Goal: Task Accomplishment & Management: Manage account settings

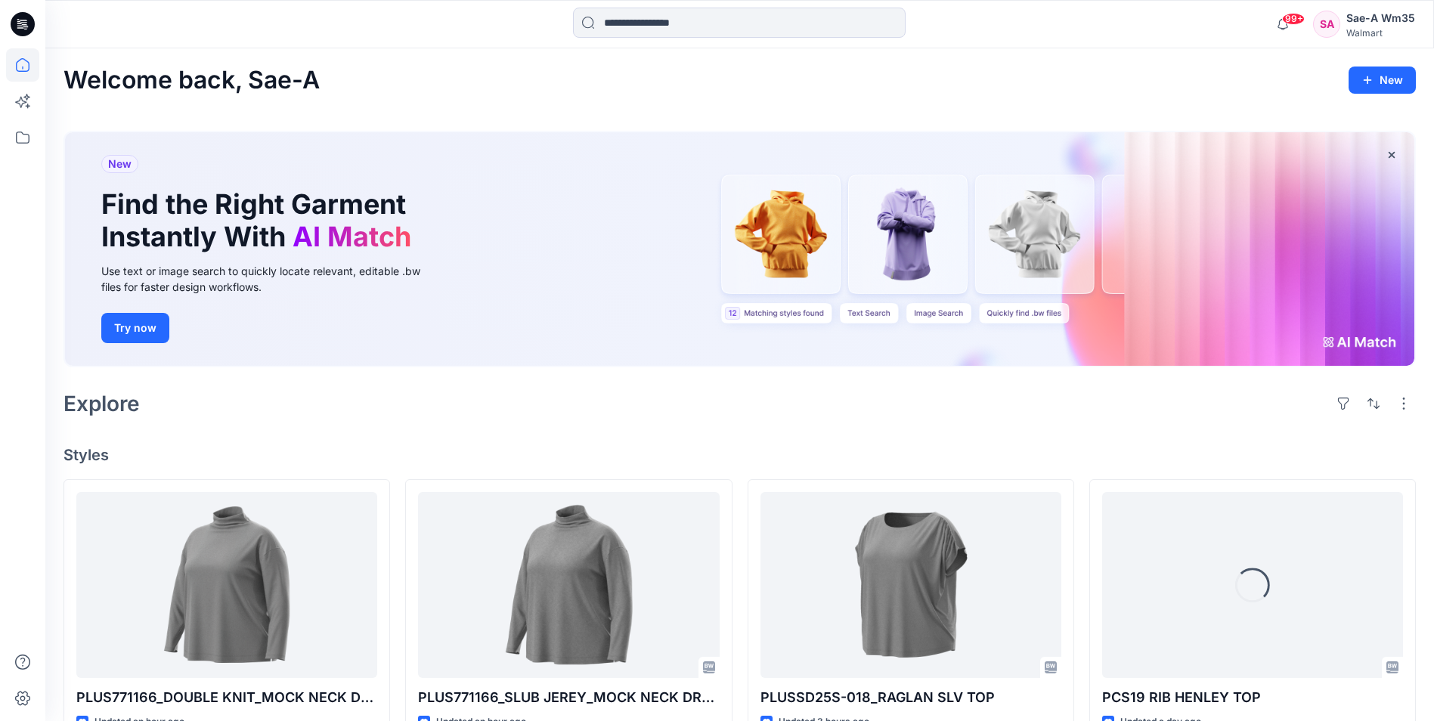
click at [1379, 15] on div "Sae-A Wm35" at bounding box center [1380, 18] width 69 height 18
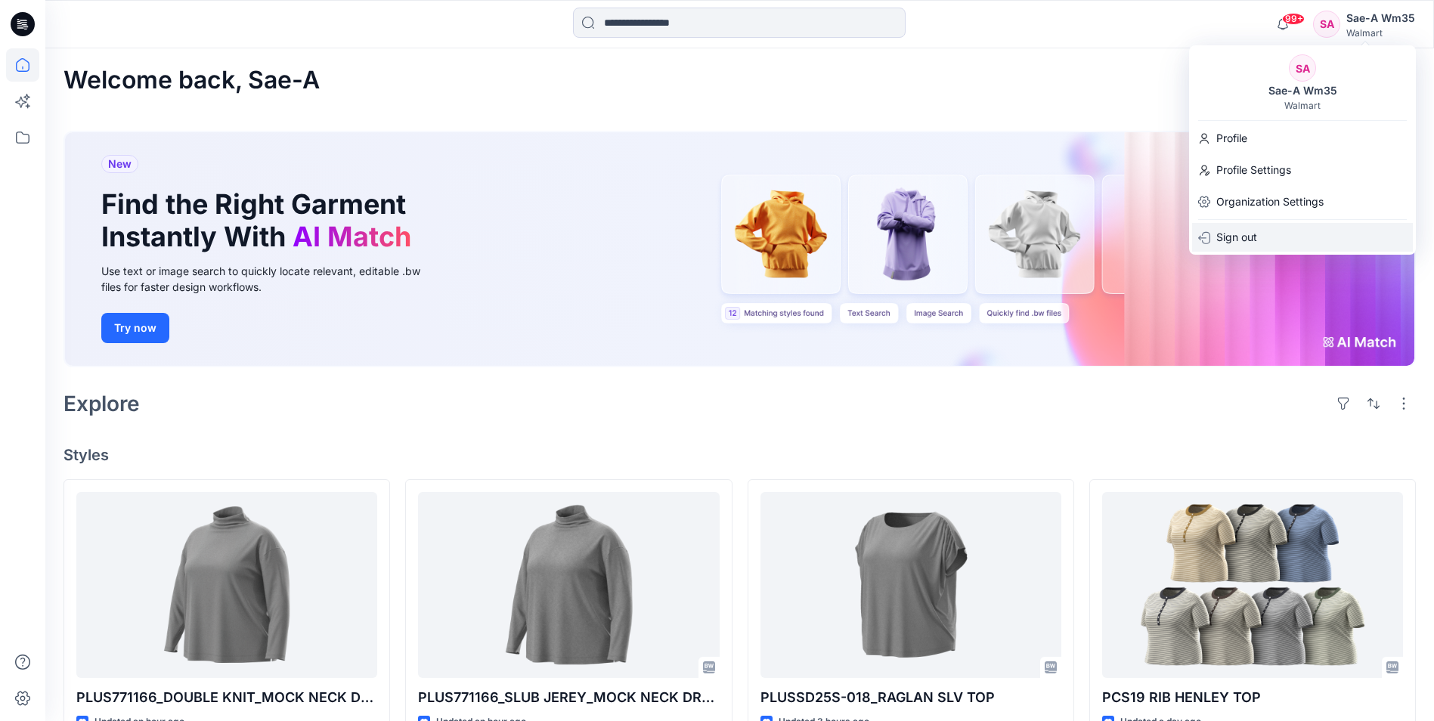
click at [1260, 237] on div "Sign out" at bounding box center [1302, 237] width 221 height 29
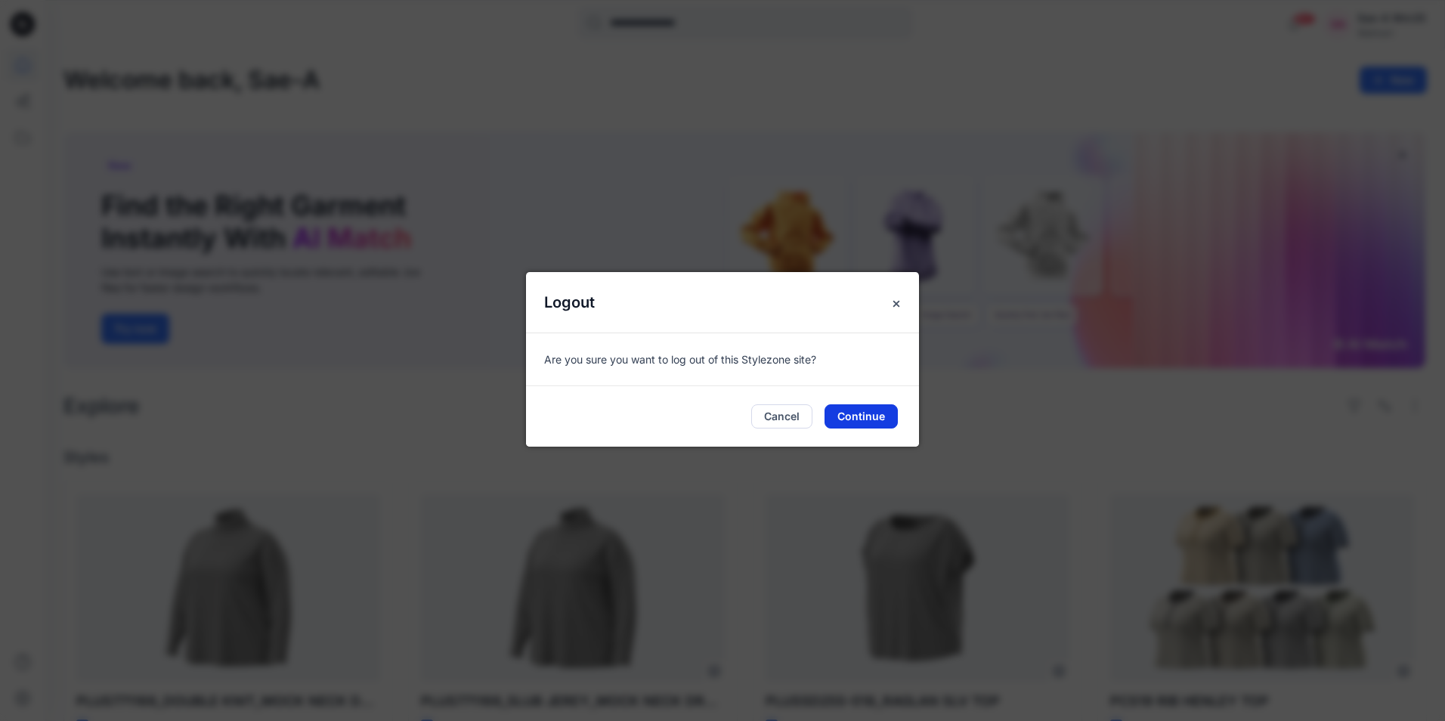
click at [865, 420] on button "Continue" at bounding box center [861, 416] width 73 height 24
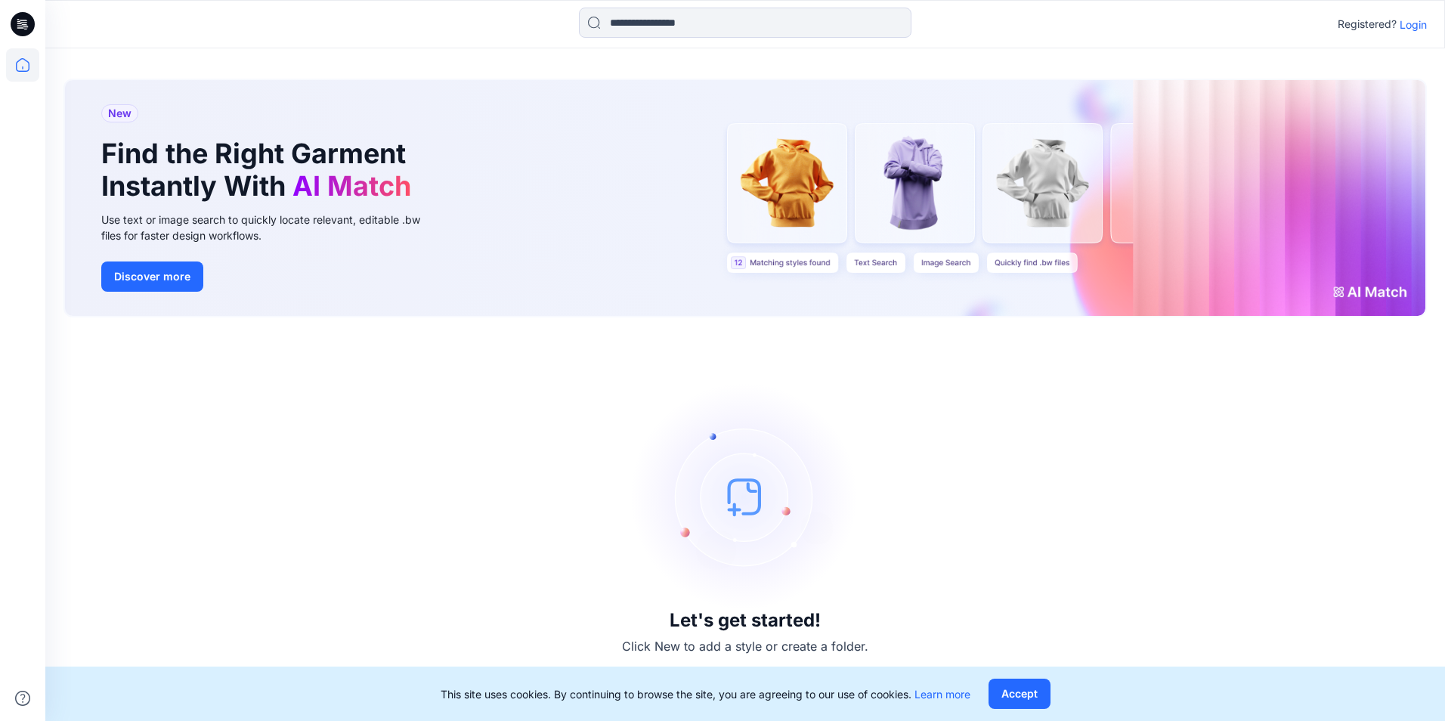
click at [1410, 22] on p "Login" at bounding box center [1413, 25] width 27 height 16
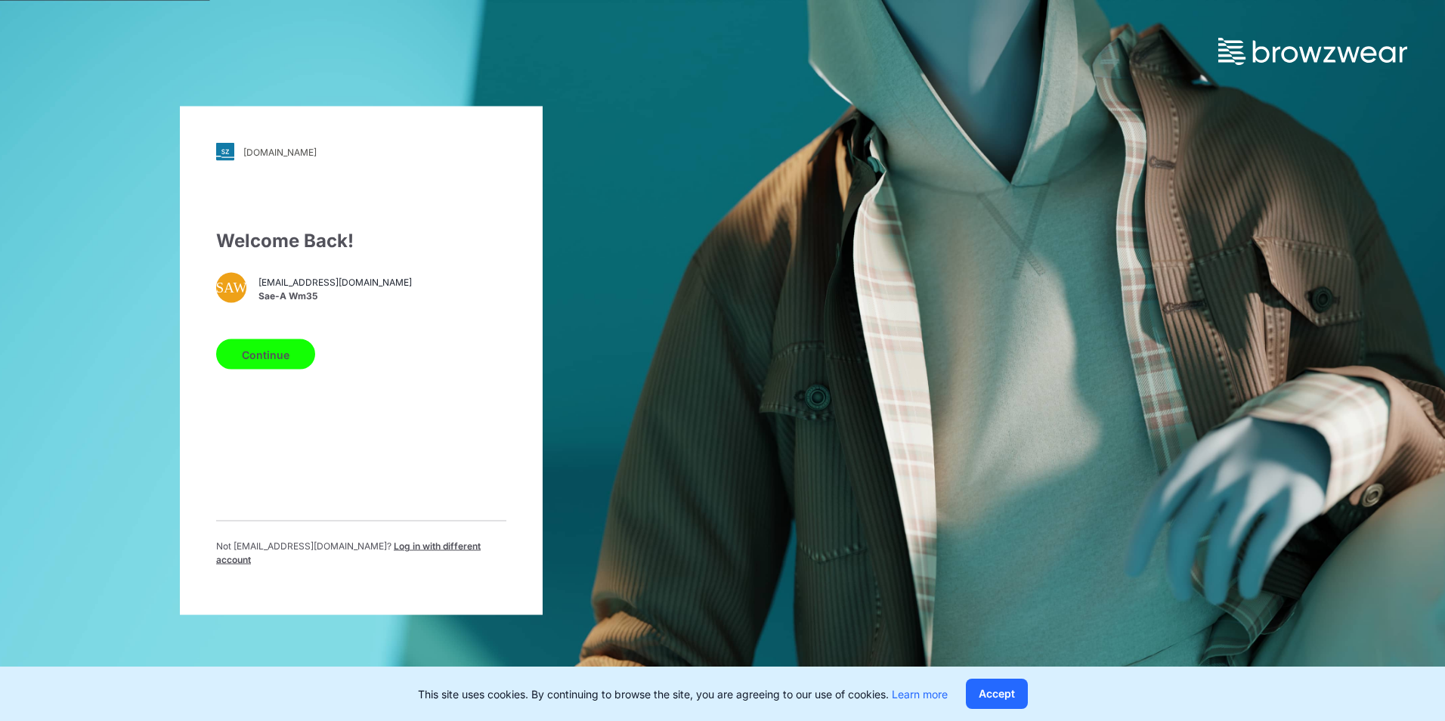
click at [393, 559] on p "Not saea.wm35@sae-a.com ? Log in with different account" at bounding box center [361, 553] width 290 height 27
click at [394, 554] on span "Log in with different account" at bounding box center [348, 552] width 265 height 25
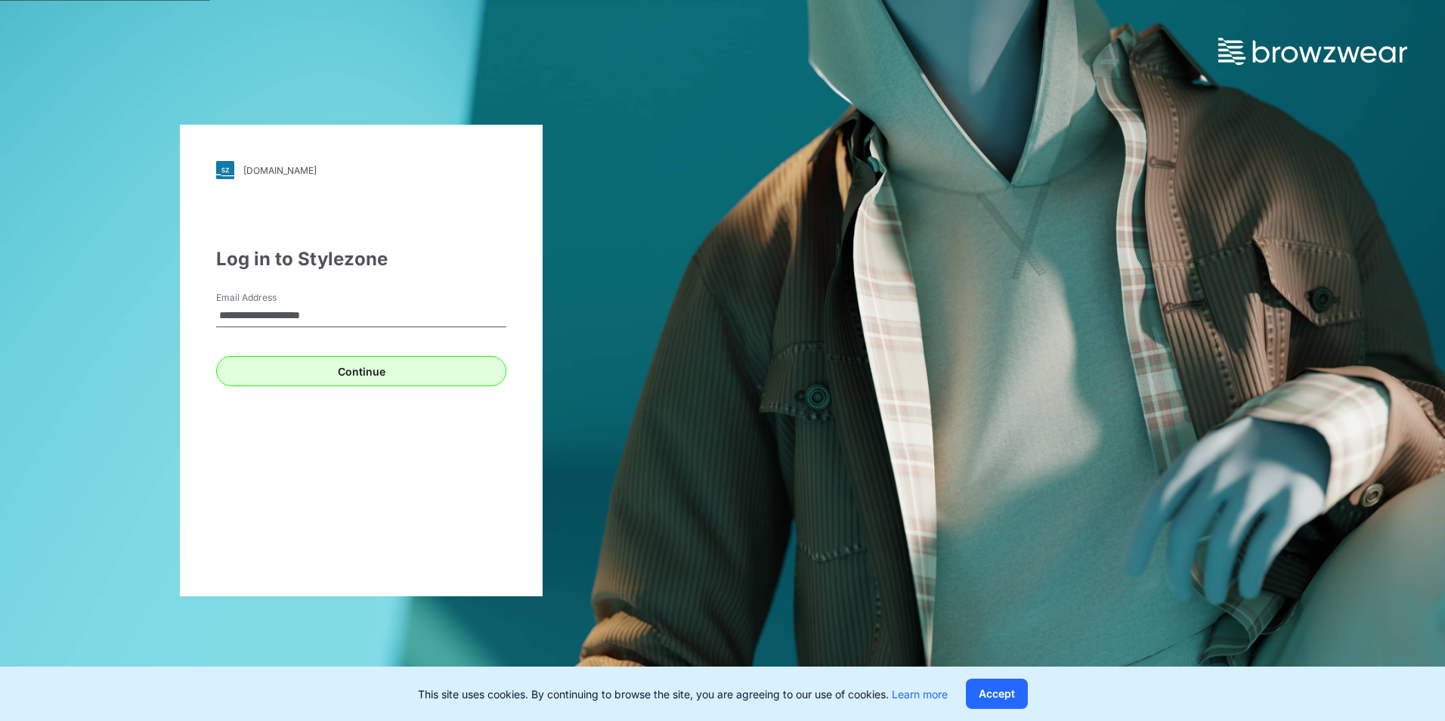
type input "**********"
click at [348, 371] on button "Continue" at bounding box center [361, 371] width 290 height 30
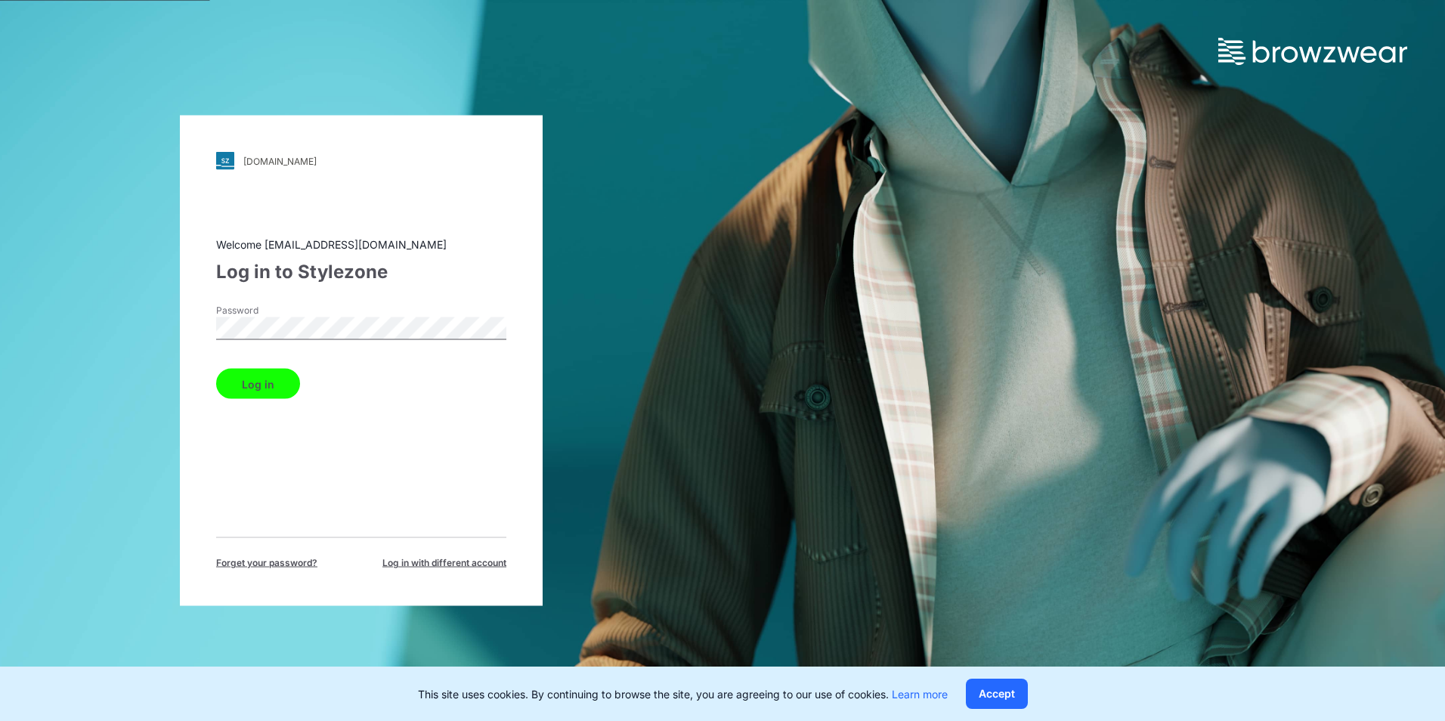
click at [208, 434] on div "walmart.stylezone.com Loading... Welcome saea.wmmens@sae-a.com Log in to Stylez…" at bounding box center [361, 361] width 363 height 491
click at [257, 389] on button "Log in" at bounding box center [258, 384] width 84 height 30
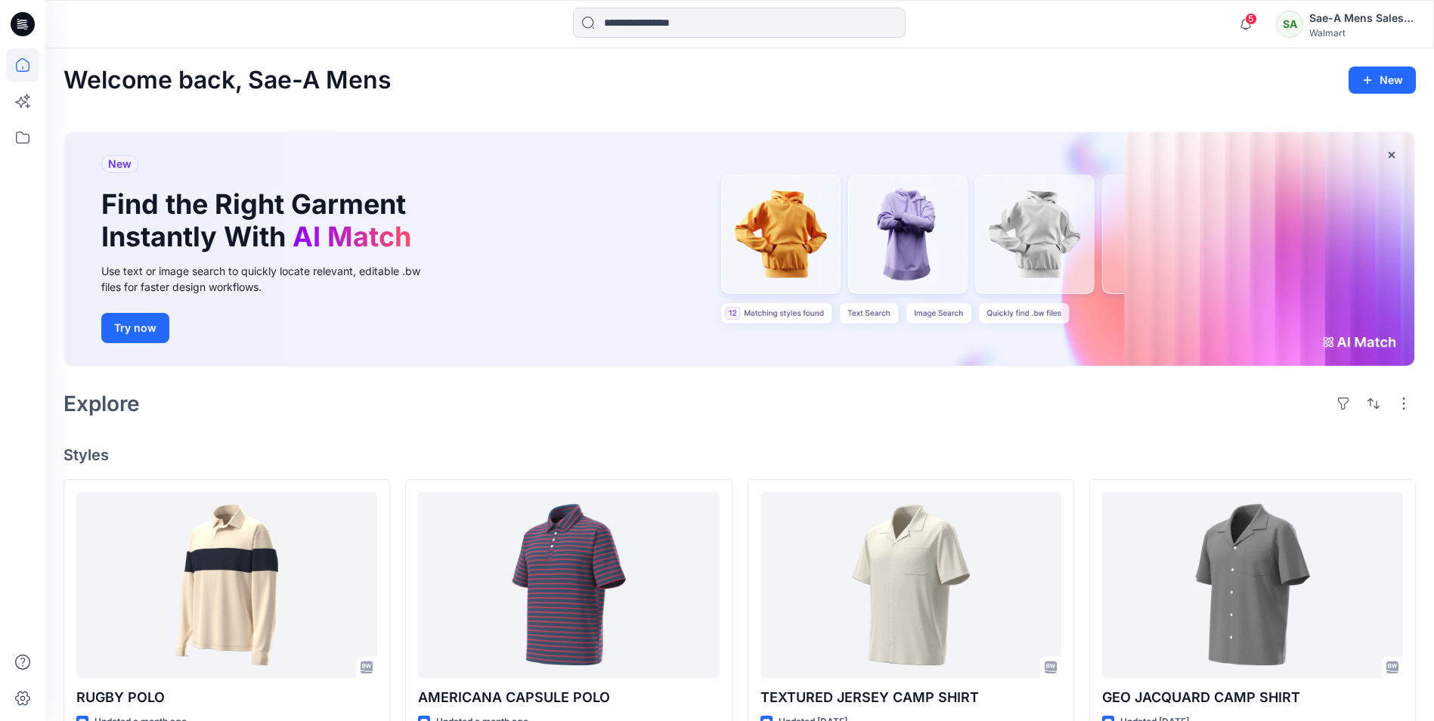
click at [1344, 27] on div "Walmart" at bounding box center [1362, 32] width 106 height 11
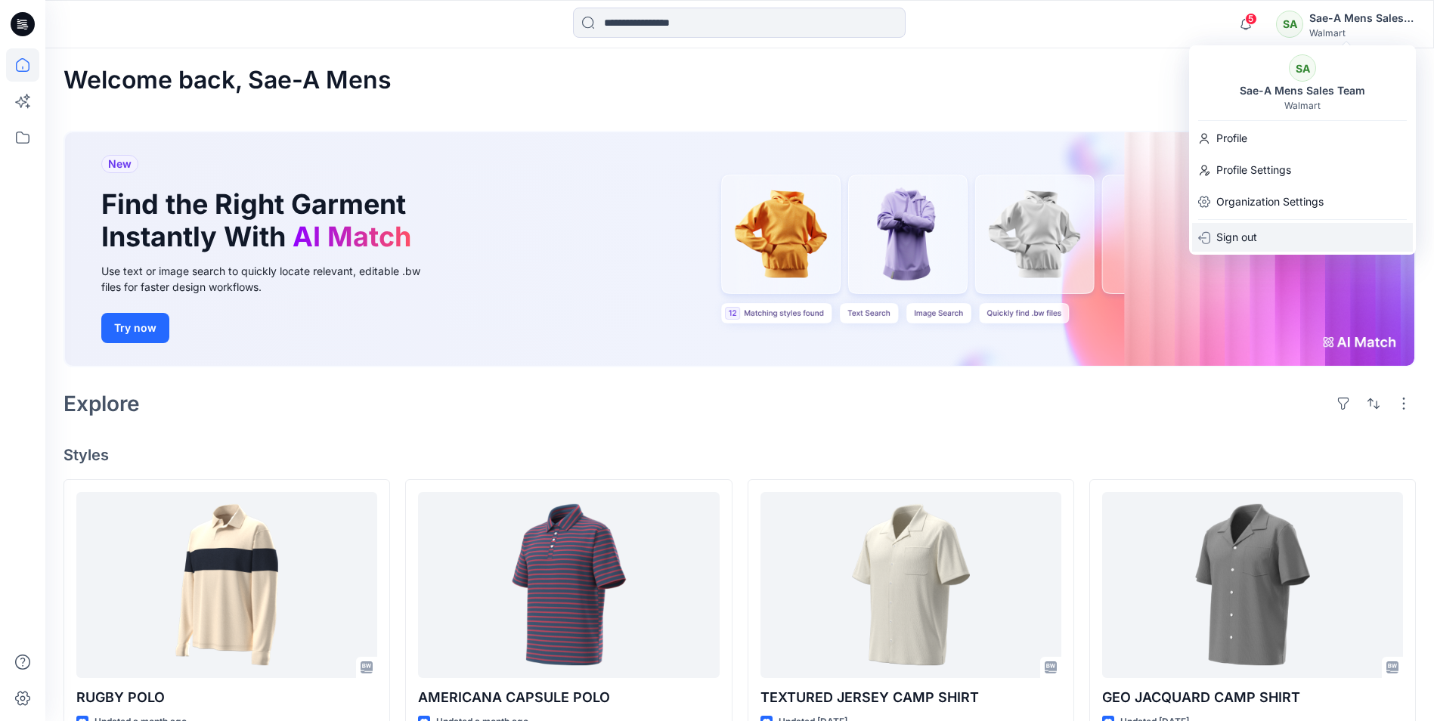
click at [1244, 240] on p "Sign out" at bounding box center [1236, 237] width 41 height 29
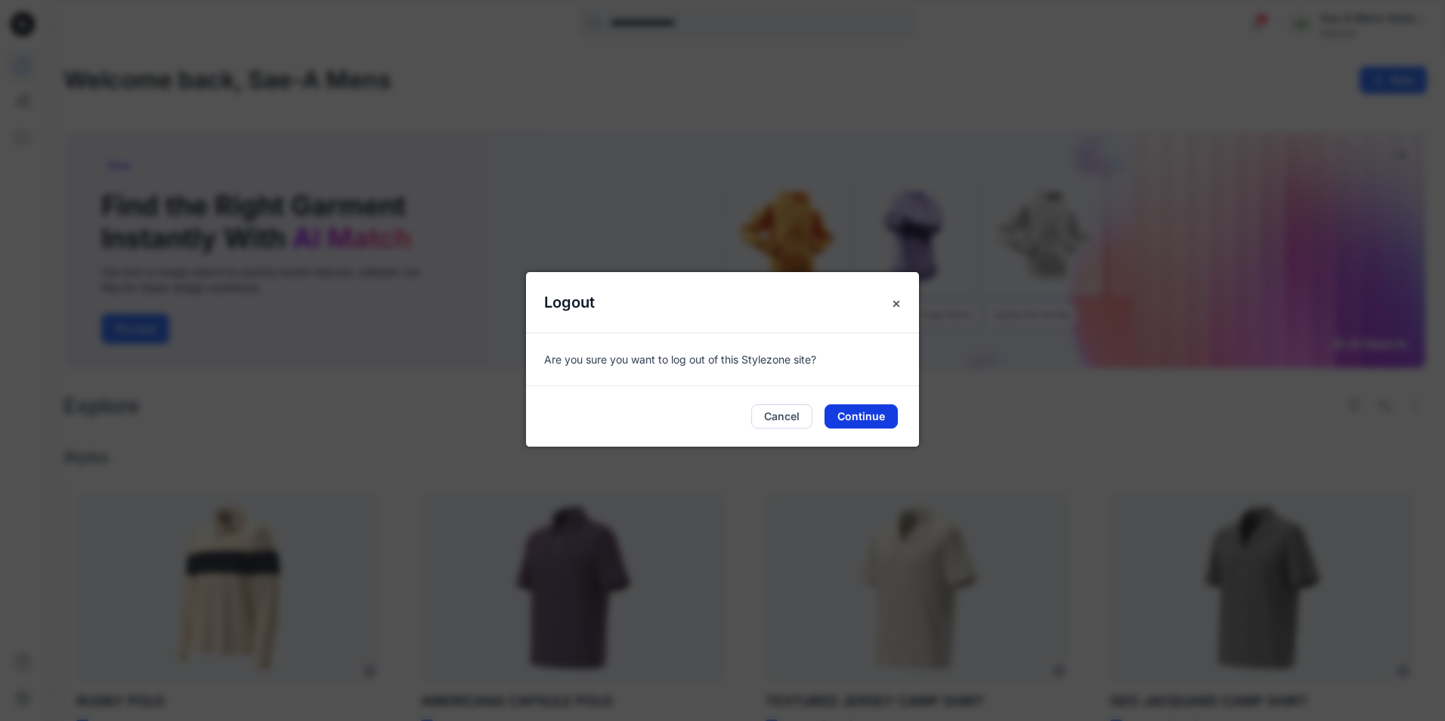
click at [855, 421] on button "Continue" at bounding box center [861, 416] width 73 height 24
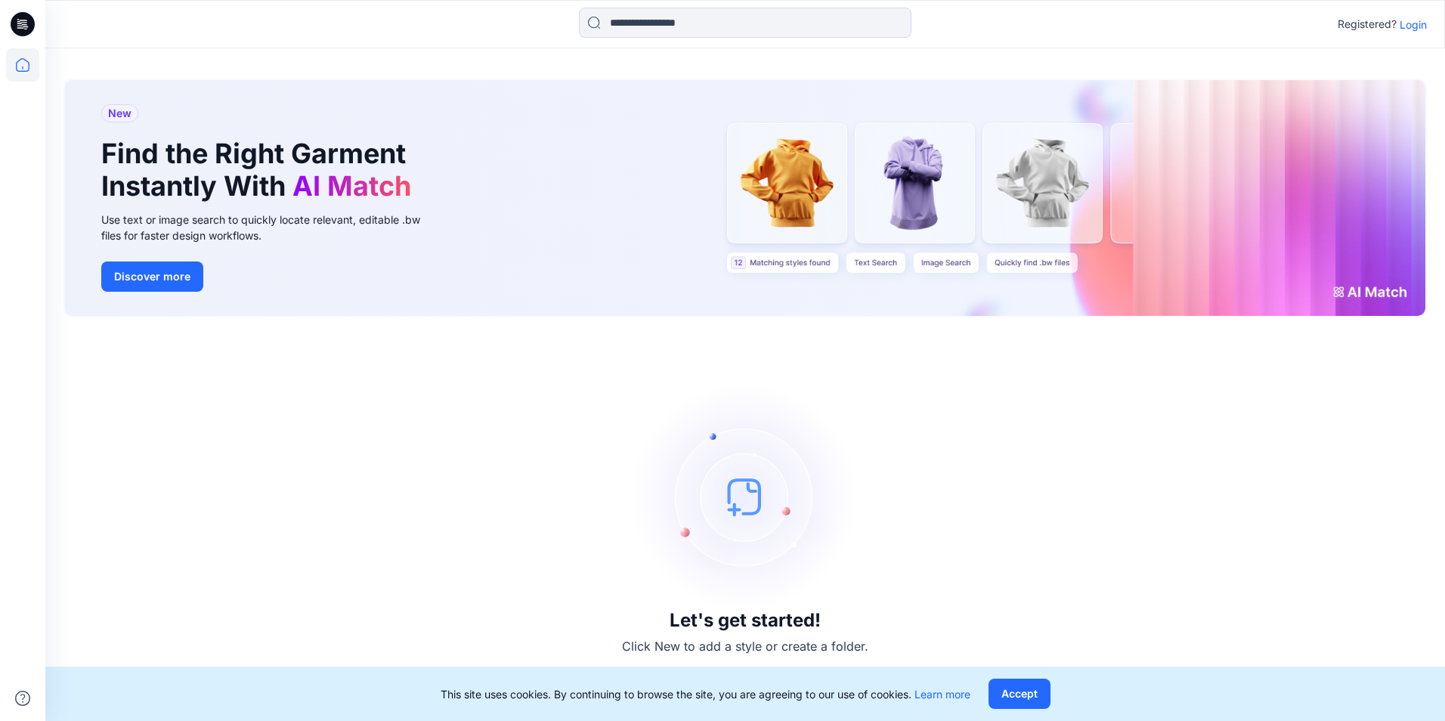
click at [1420, 23] on p "Login" at bounding box center [1413, 25] width 27 height 16
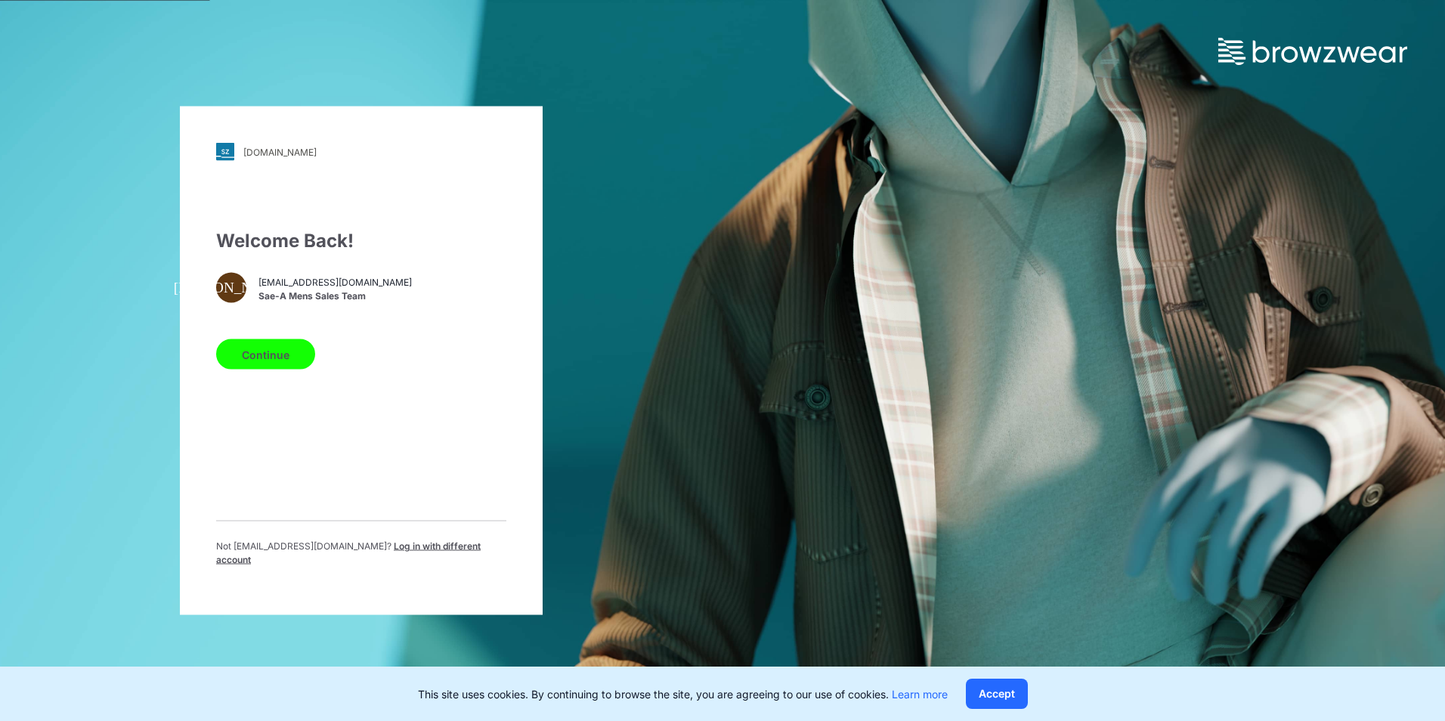
click at [396, 551] on span "Log in with different account" at bounding box center [348, 552] width 265 height 25
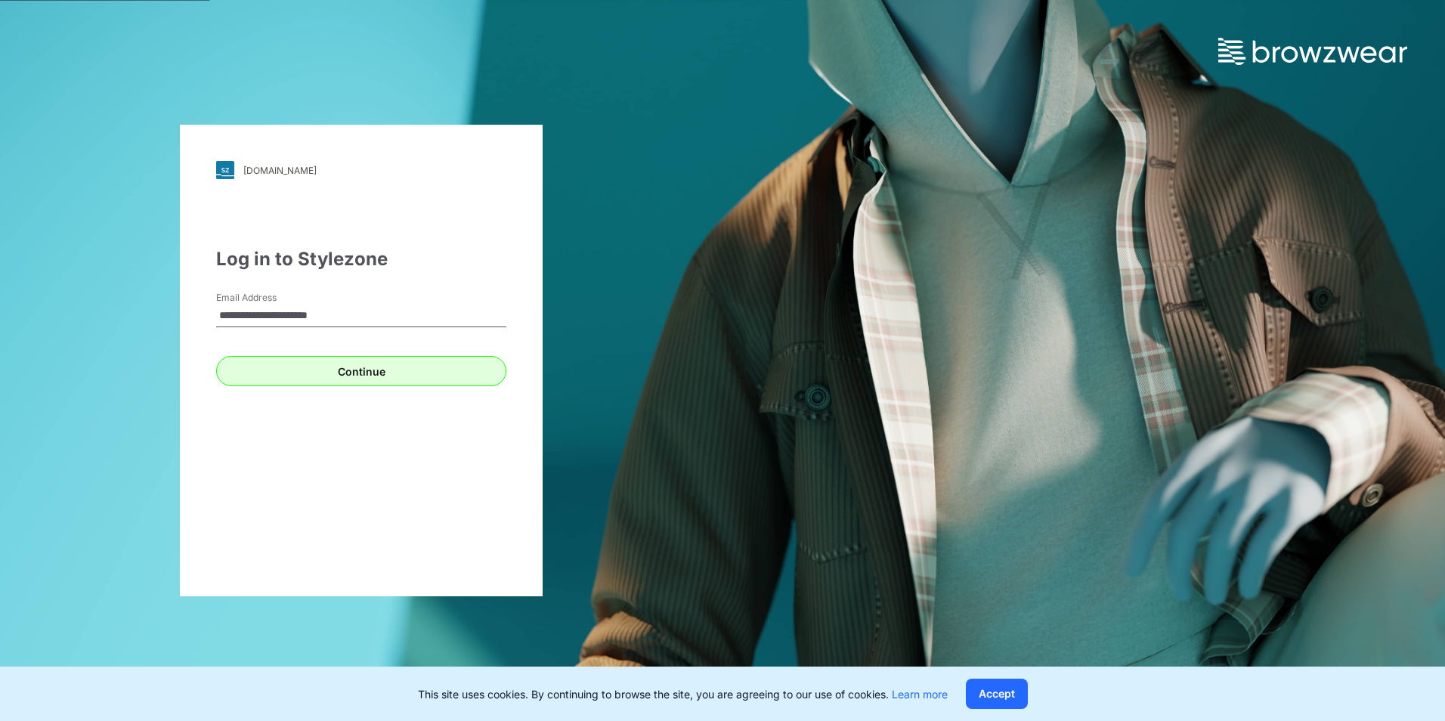
type input "**********"
click at [336, 370] on button "Continue" at bounding box center [361, 371] width 290 height 30
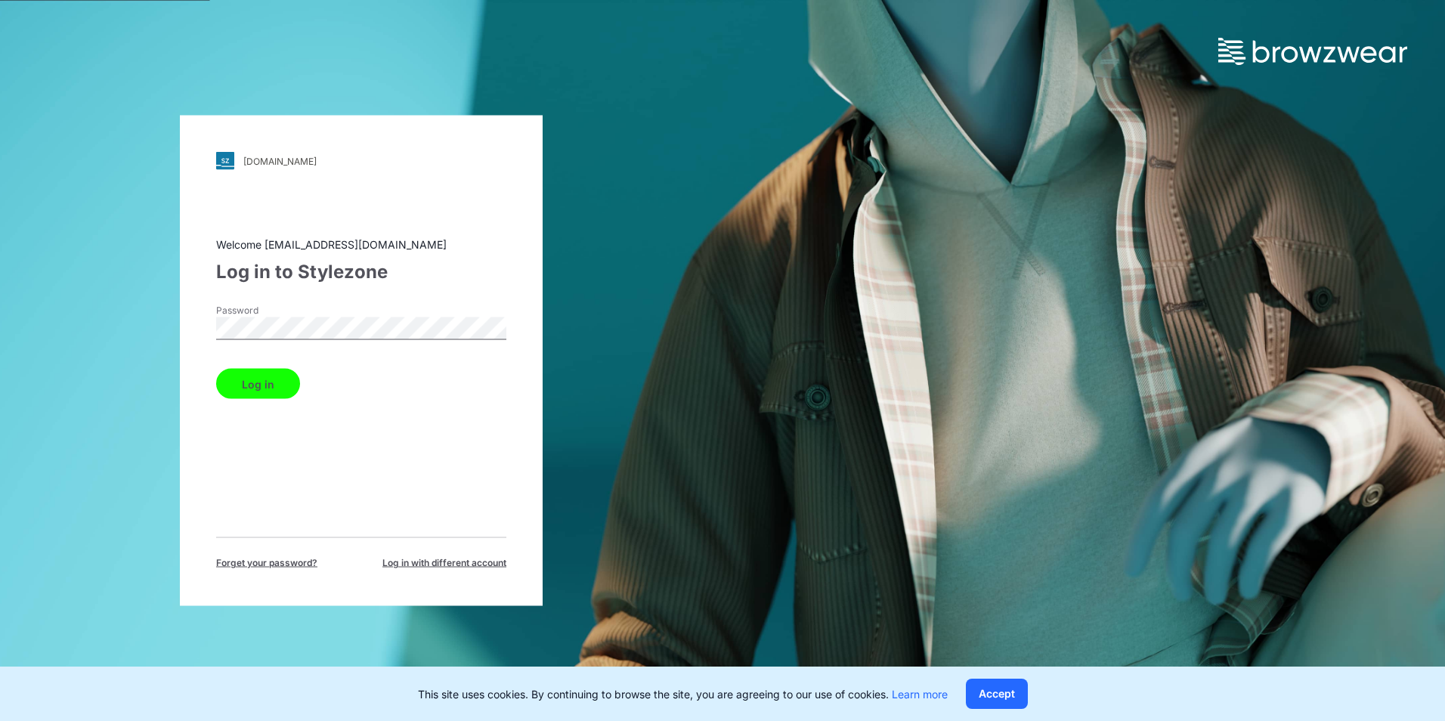
click at [181, 345] on div "walmart.stylezone.com Loading... Welcome saea.fawomens@sae-a.com Log in to Styl…" at bounding box center [361, 361] width 363 height 491
click at [271, 389] on button "Log in" at bounding box center [258, 384] width 84 height 30
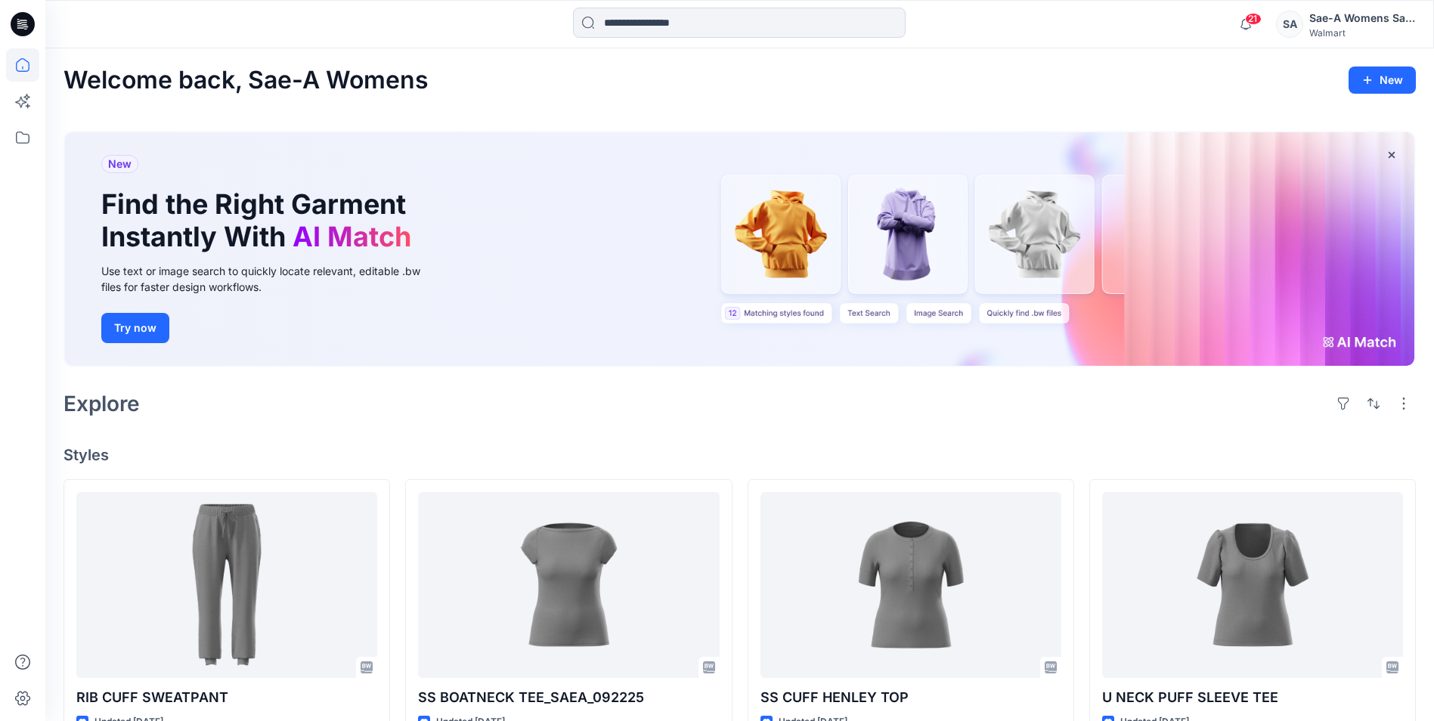
click at [1345, 20] on div "Sae-A Womens Sales Team" at bounding box center [1362, 18] width 106 height 18
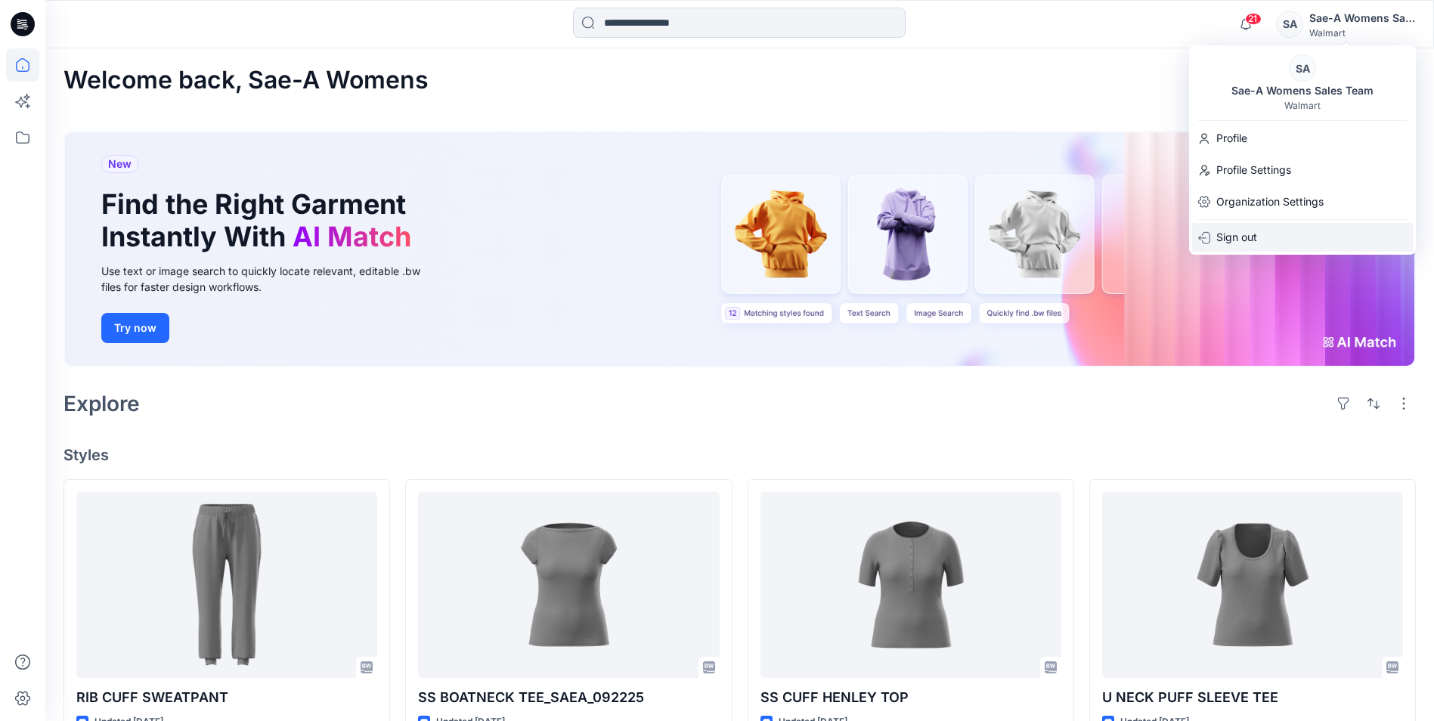
click at [1244, 234] on p "Sign out" at bounding box center [1236, 237] width 41 height 29
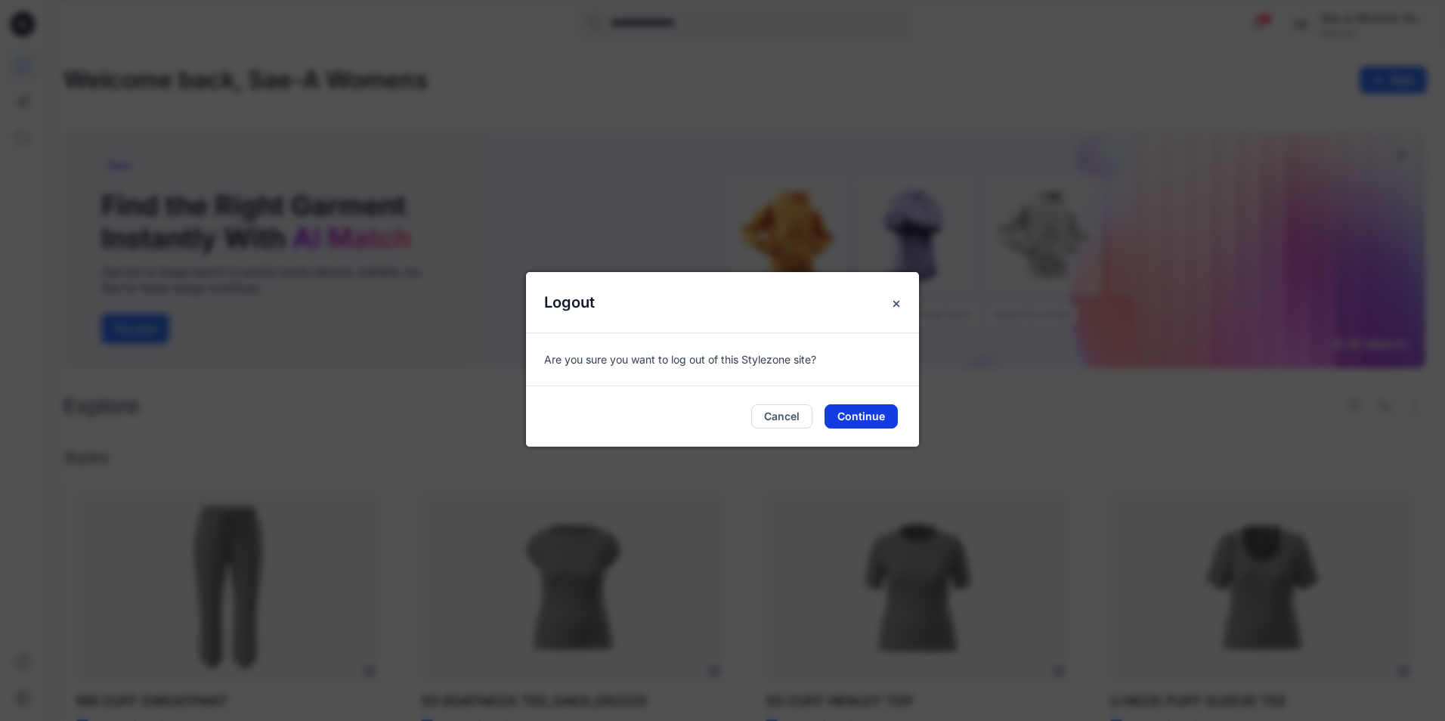
click at [856, 416] on button "Continue" at bounding box center [861, 416] width 73 height 24
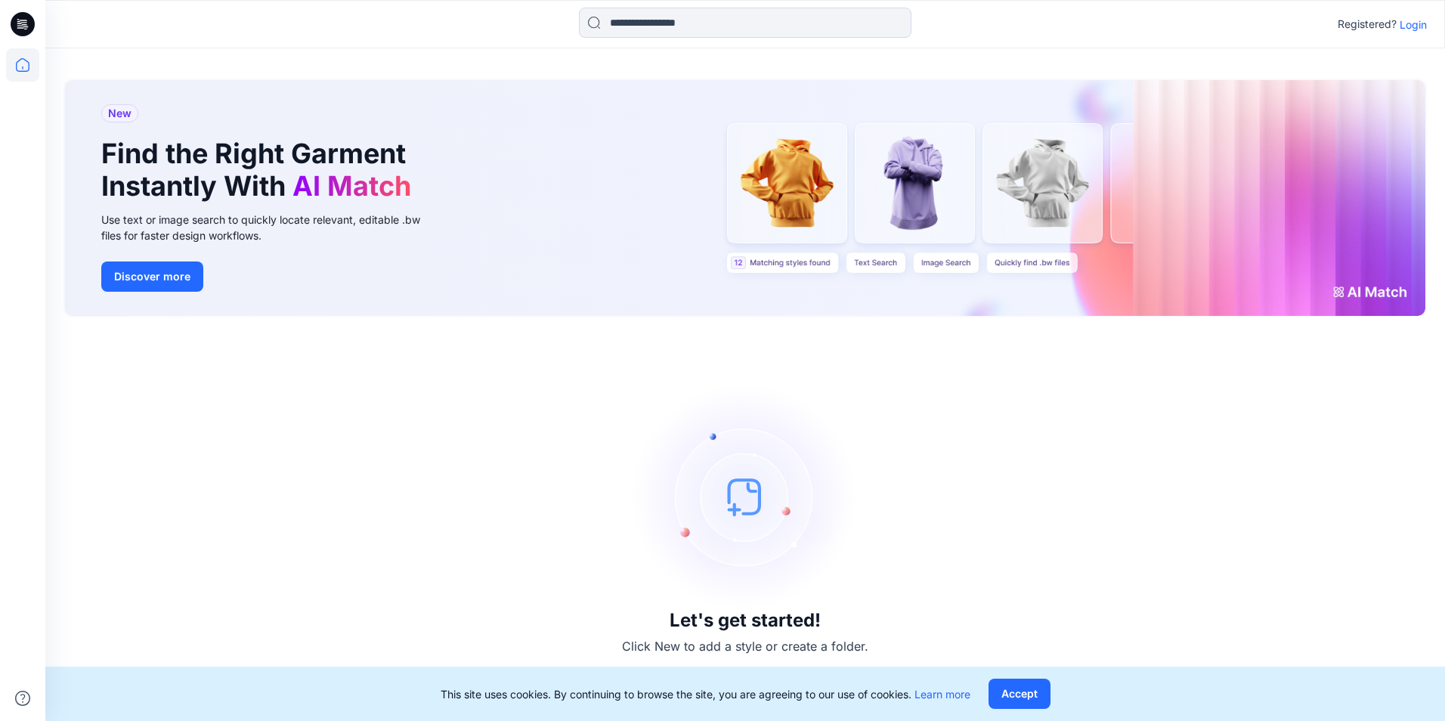
click at [1414, 26] on p "Login" at bounding box center [1413, 25] width 27 height 16
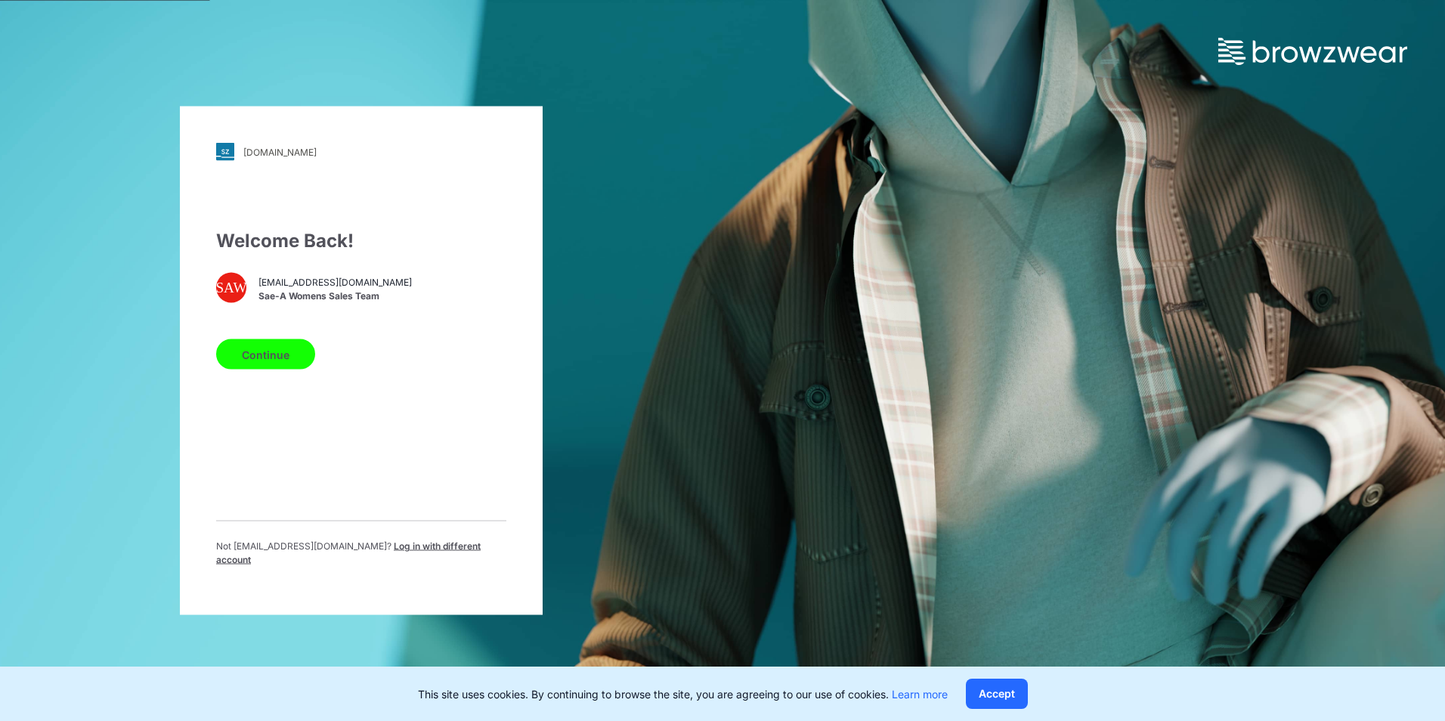
click at [396, 556] on span "Log in with different account" at bounding box center [348, 552] width 265 height 25
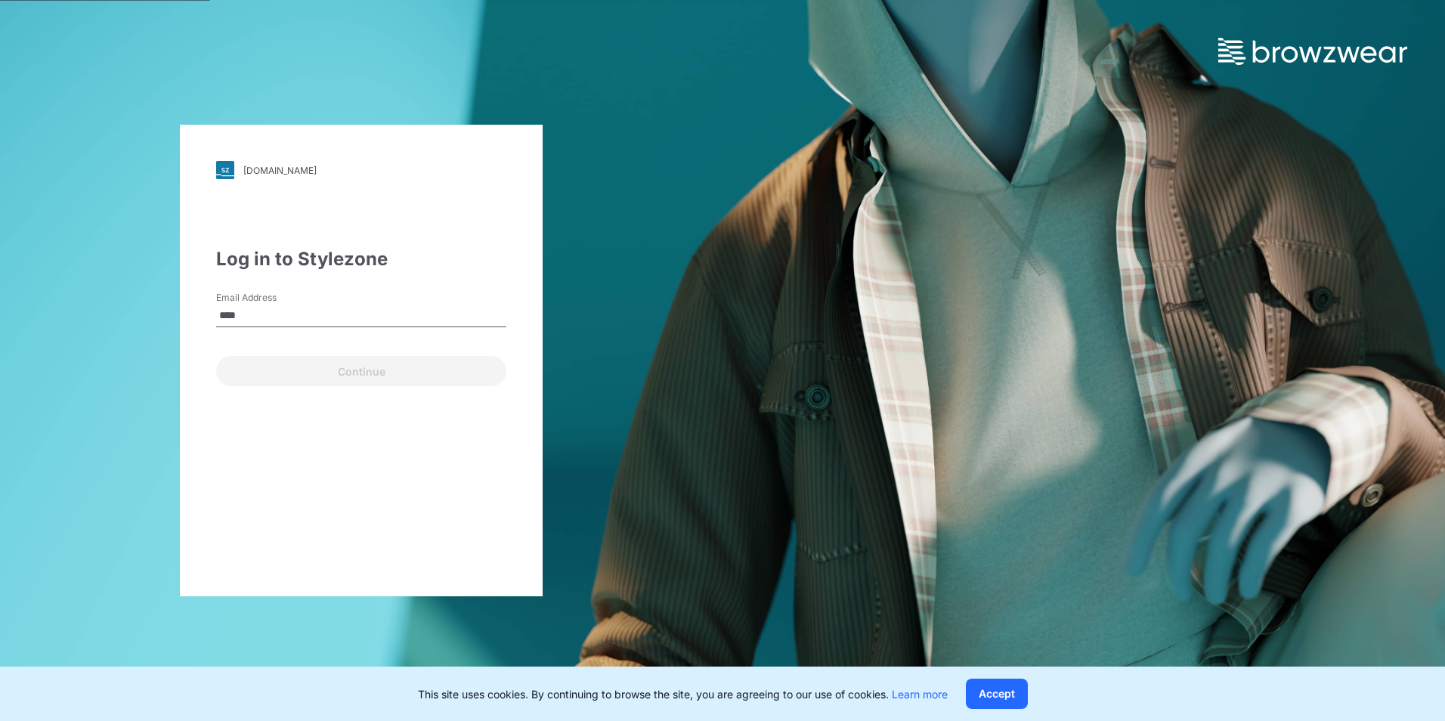
type input "**********"
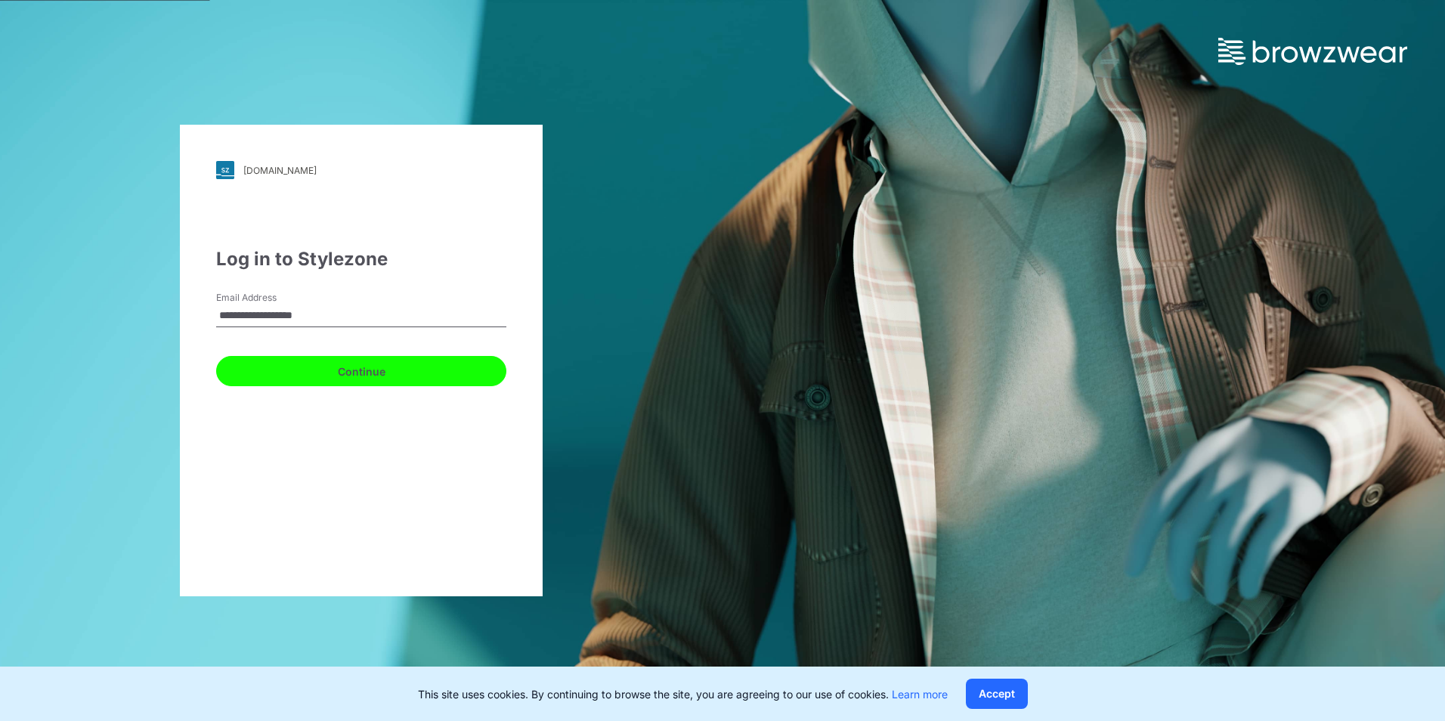
click at [336, 377] on button "Continue" at bounding box center [361, 371] width 290 height 30
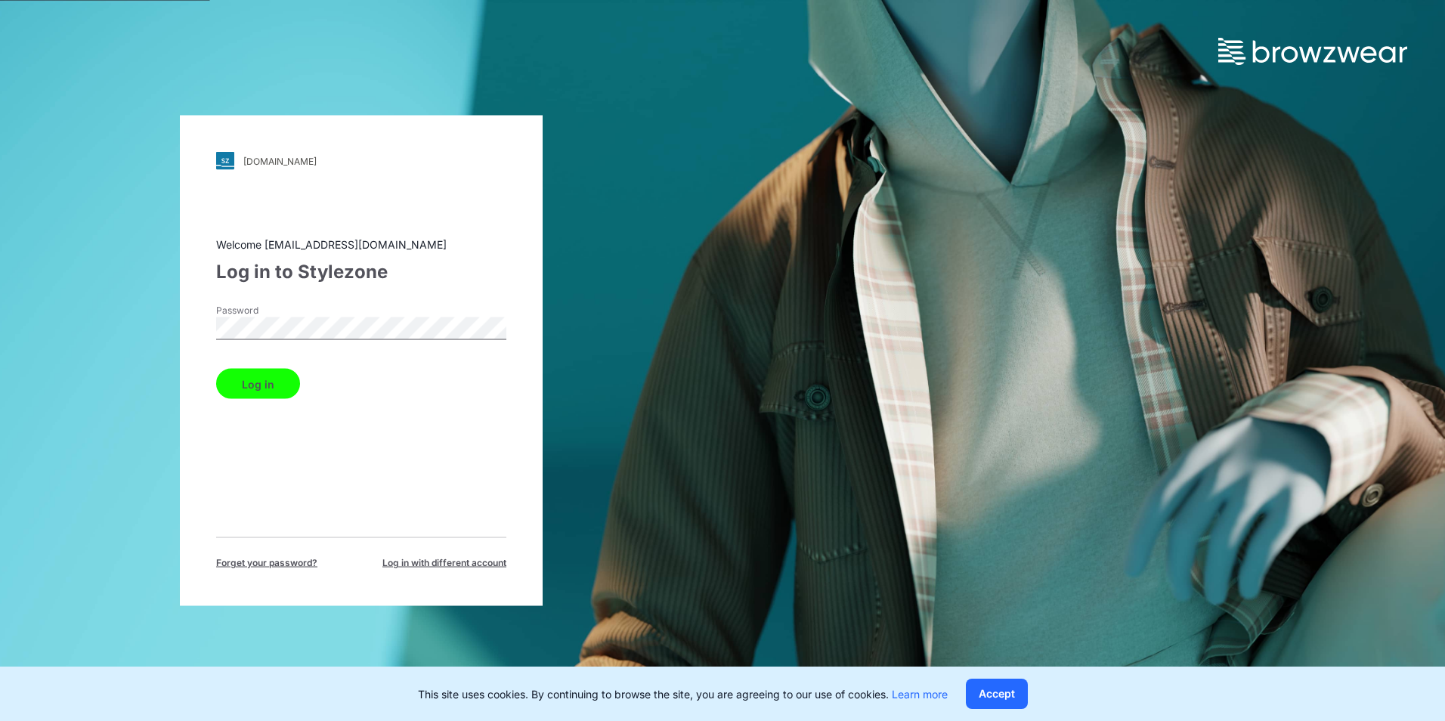
click at [272, 388] on button "Log in" at bounding box center [258, 384] width 84 height 30
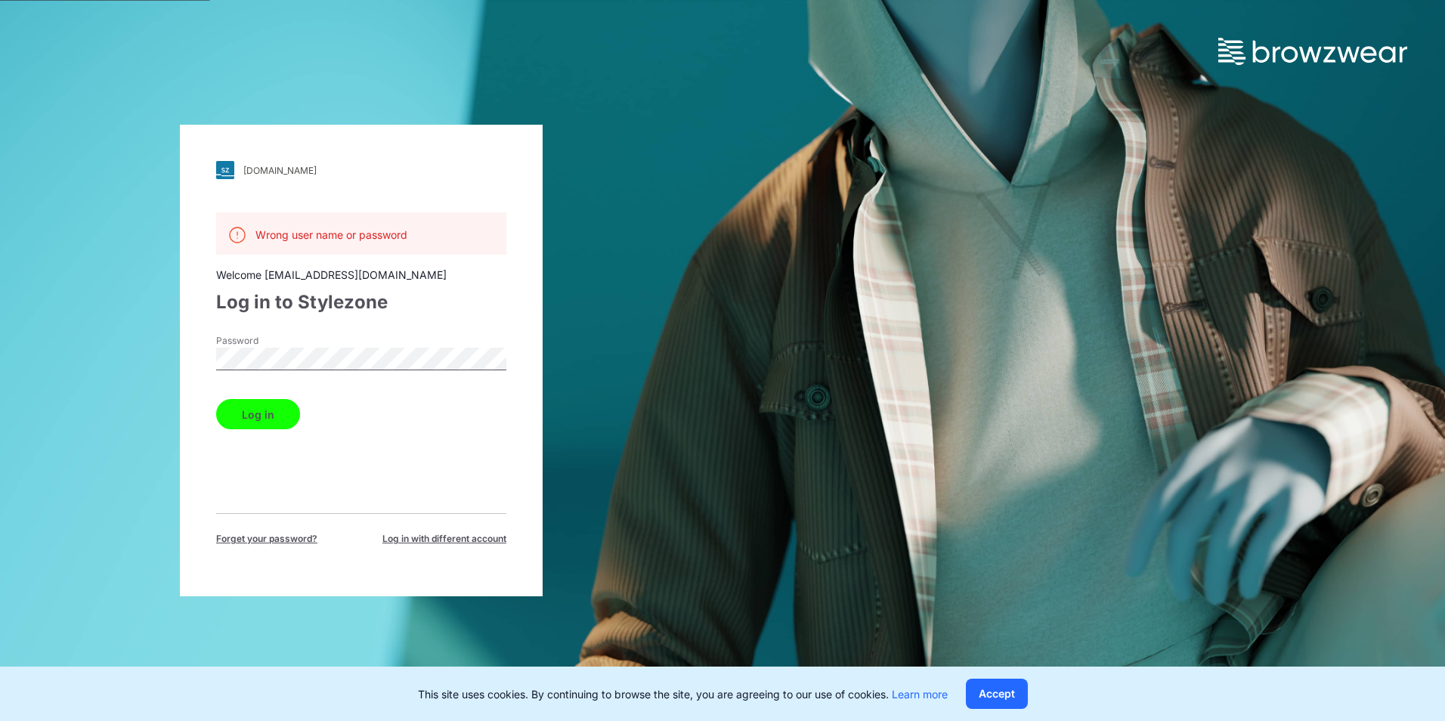
drag, startPoint x: 147, startPoint y: 364, endPoint x: 212, endPoint y: 364, distance: 65.0
click at [147, 364] on div "walmart.stylezone.com Loading... Wrong user name or password Welcome saea.wm35@…" at bounding box center [361, 360] width 723 height 721
click at [85, 359] on div "walmart.stylezone.com Loading... Wrong user name or password Welcome saea.wm35@…" at bounding box center [361, 360] width 723 height 721
click at [65, 354] on div "walmart.stylezone.com Loading... Wrong user name or password Welcome saea.wm35@…" at bounding box center [361, 360] width 723 height 721
click at [254, 424] on button "Log in" at bounding box center [258, 414] width 84 height 30
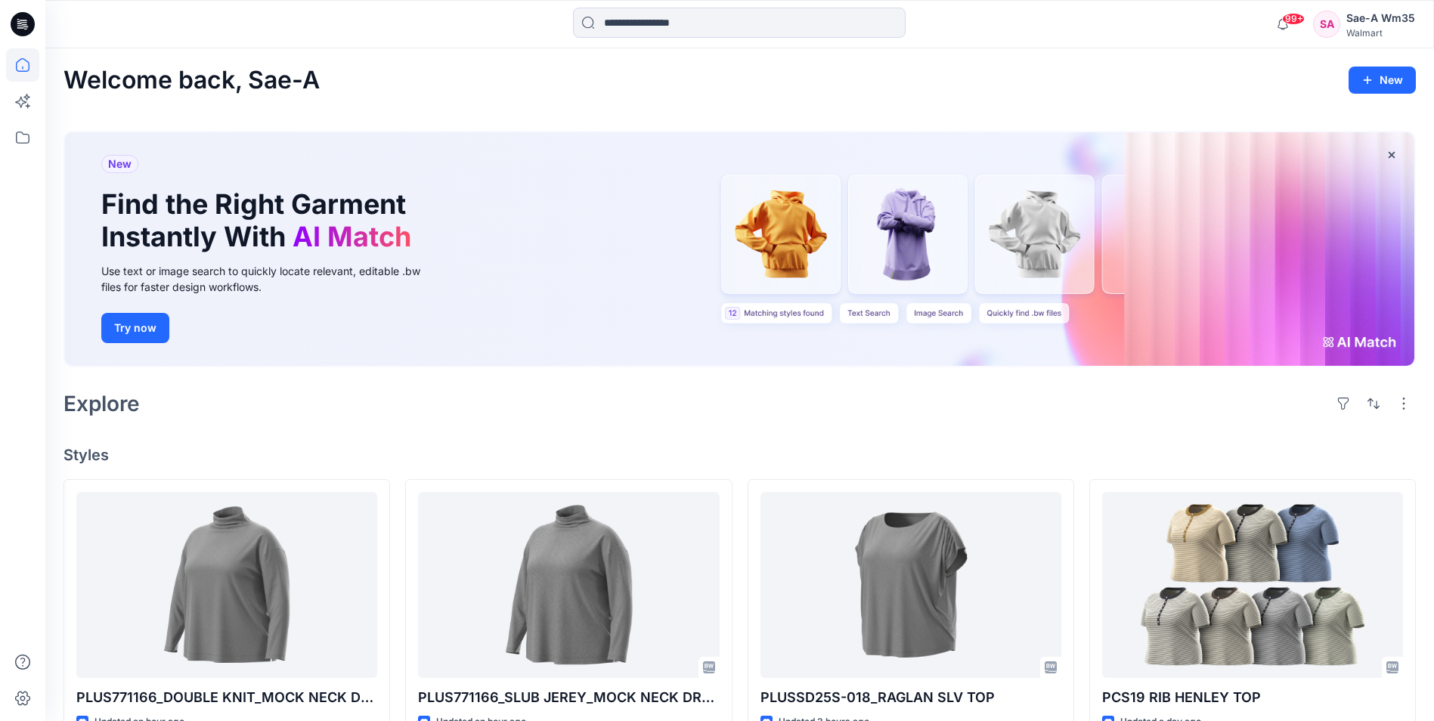
click at [1361, 27] on div "Walmart" at bounding box center [1380, 32] width 69 height 11
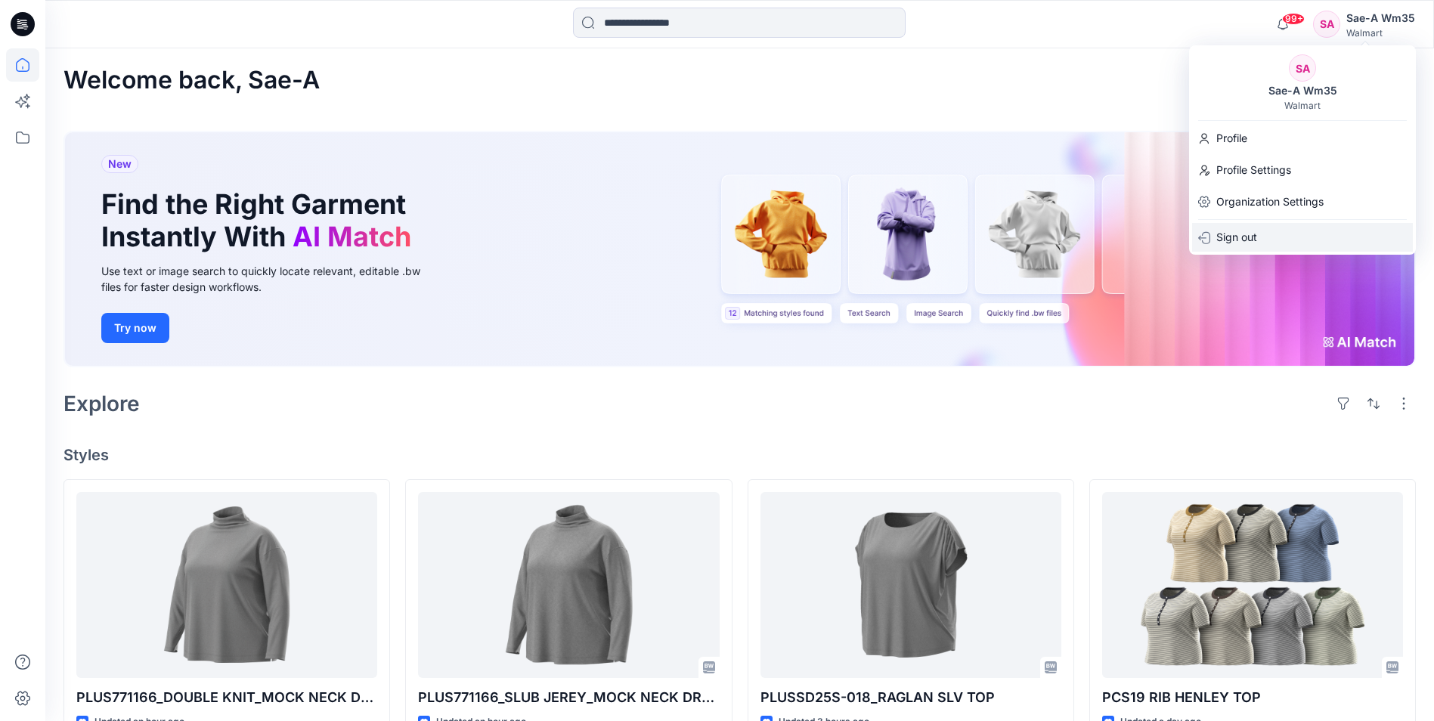
click at [1245, 237] on p "Sign out" at bounding box center [1236, 237] width 41 height 29
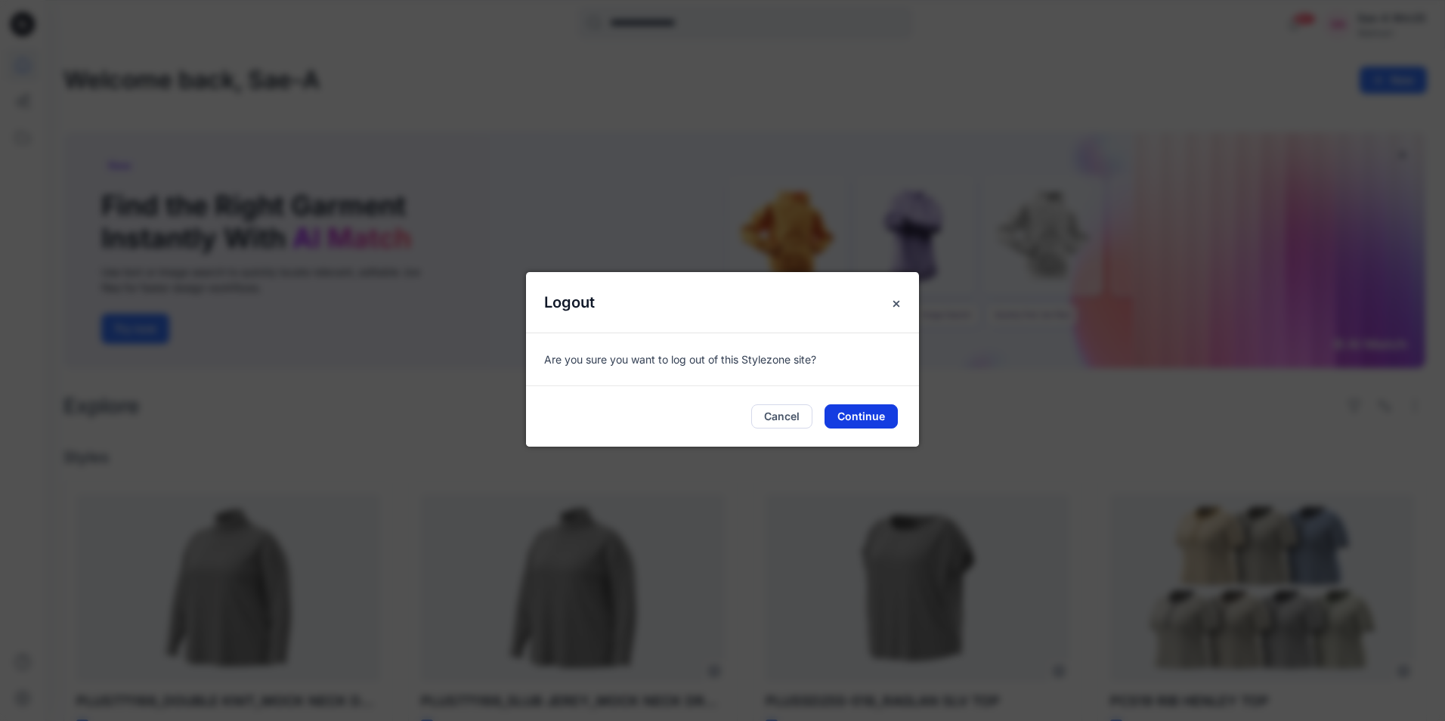
click at [863, 413] on button "Continue" at bounding box center [861, 416] width 73 height 24
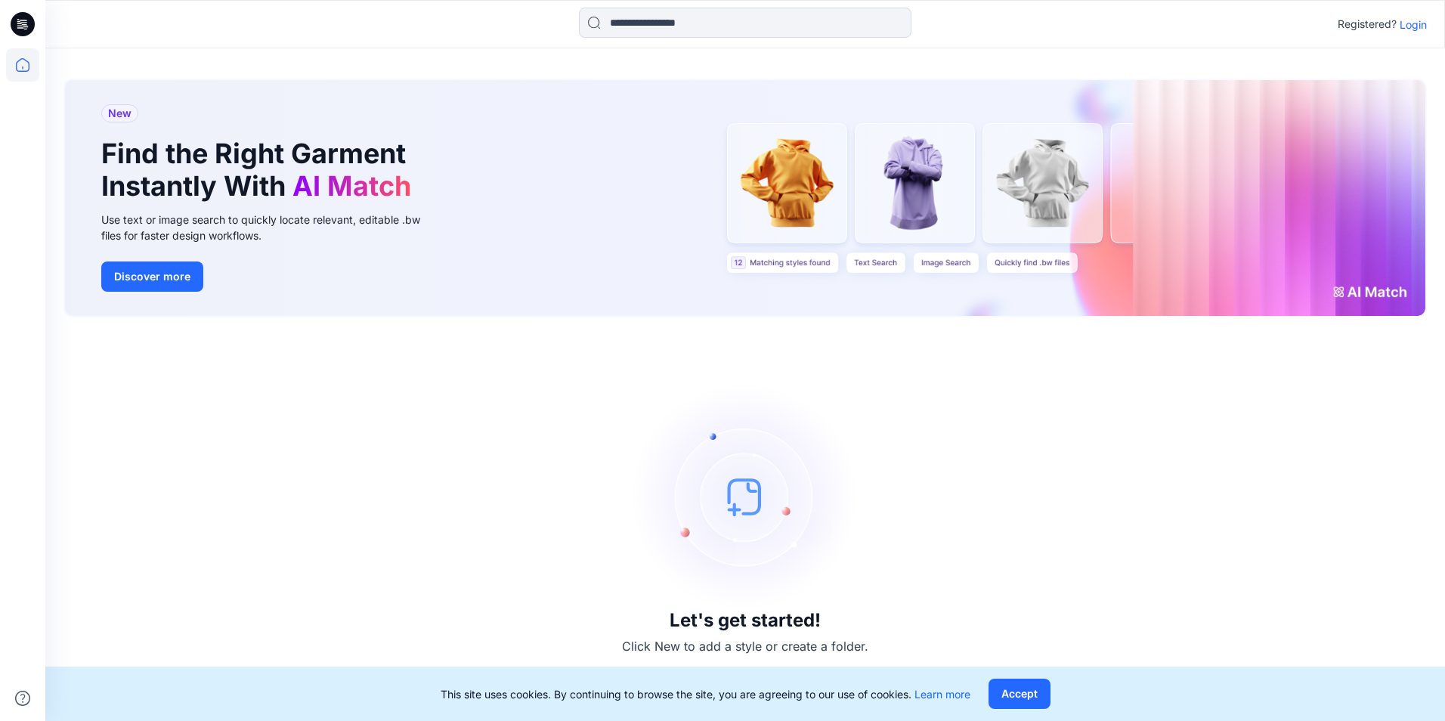
click at [1407, 26] on p "Login" at bounding box center [1413, 25] width 27 height 16
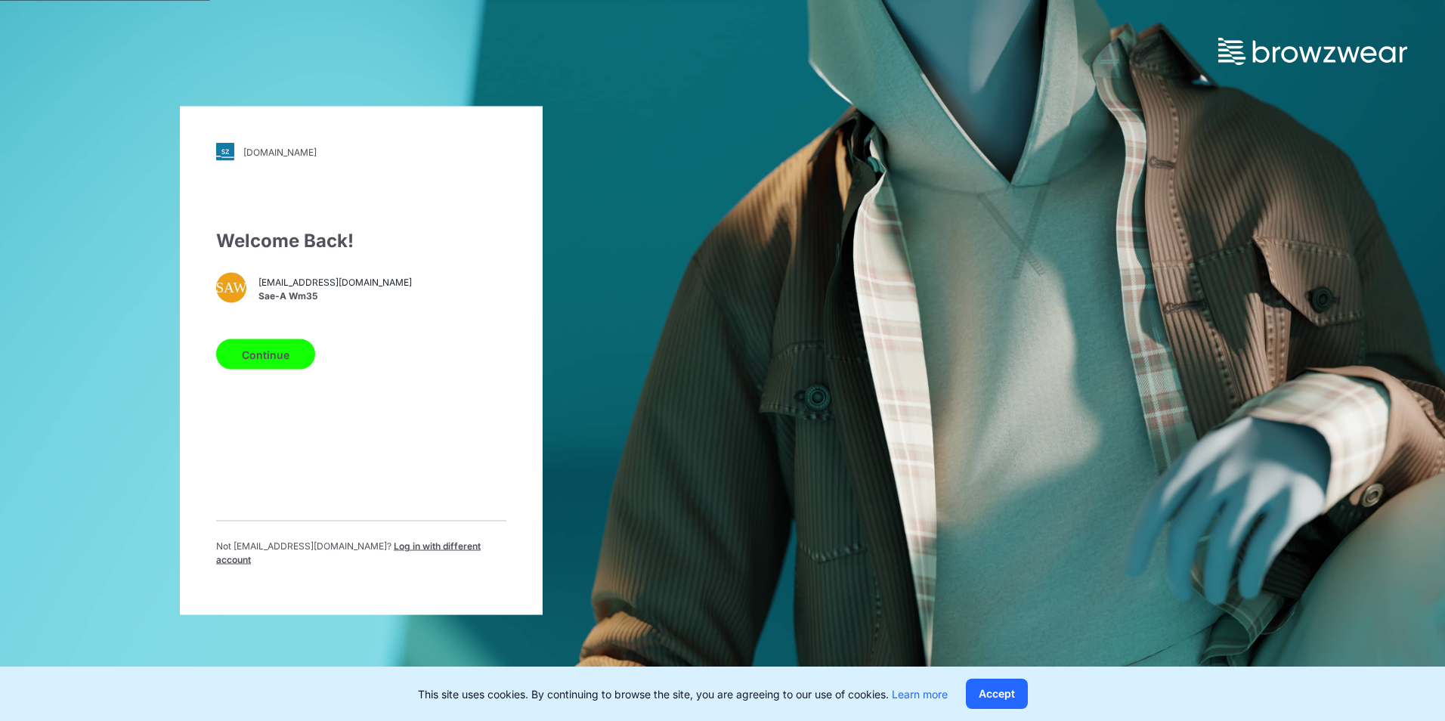
click at [426, 552] on span "Log in with different account" at bounding box center [348, 552] width 265 height 25
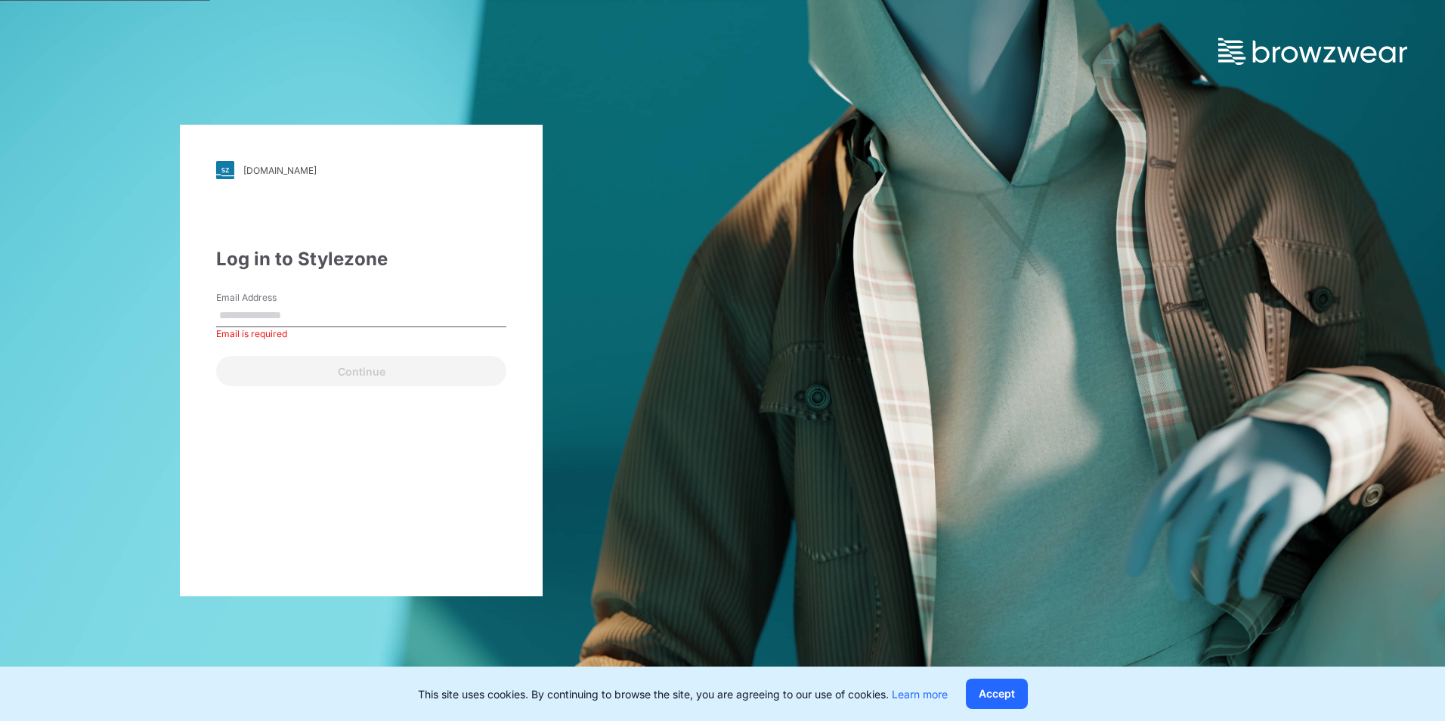
click at [280, 306] on input "Email Address" at bounding box center [361, 316] width 290 height 23
paste input "**********"
type input "**********"
click at [176, 420] on div "**********" at bounding box center [361, 360] width 723 height 721
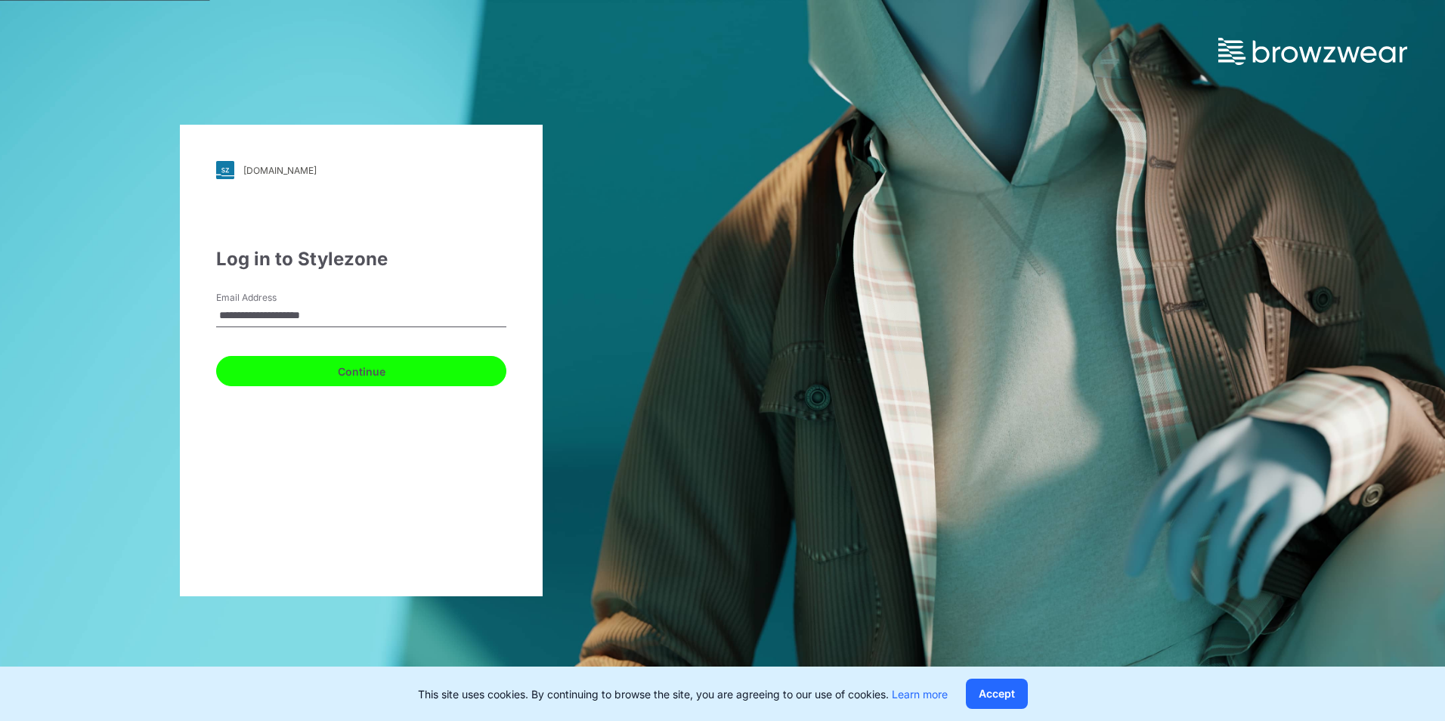
click at [321, 372] on button "Continue" at bounding box center [361, 371] width 290 height 30
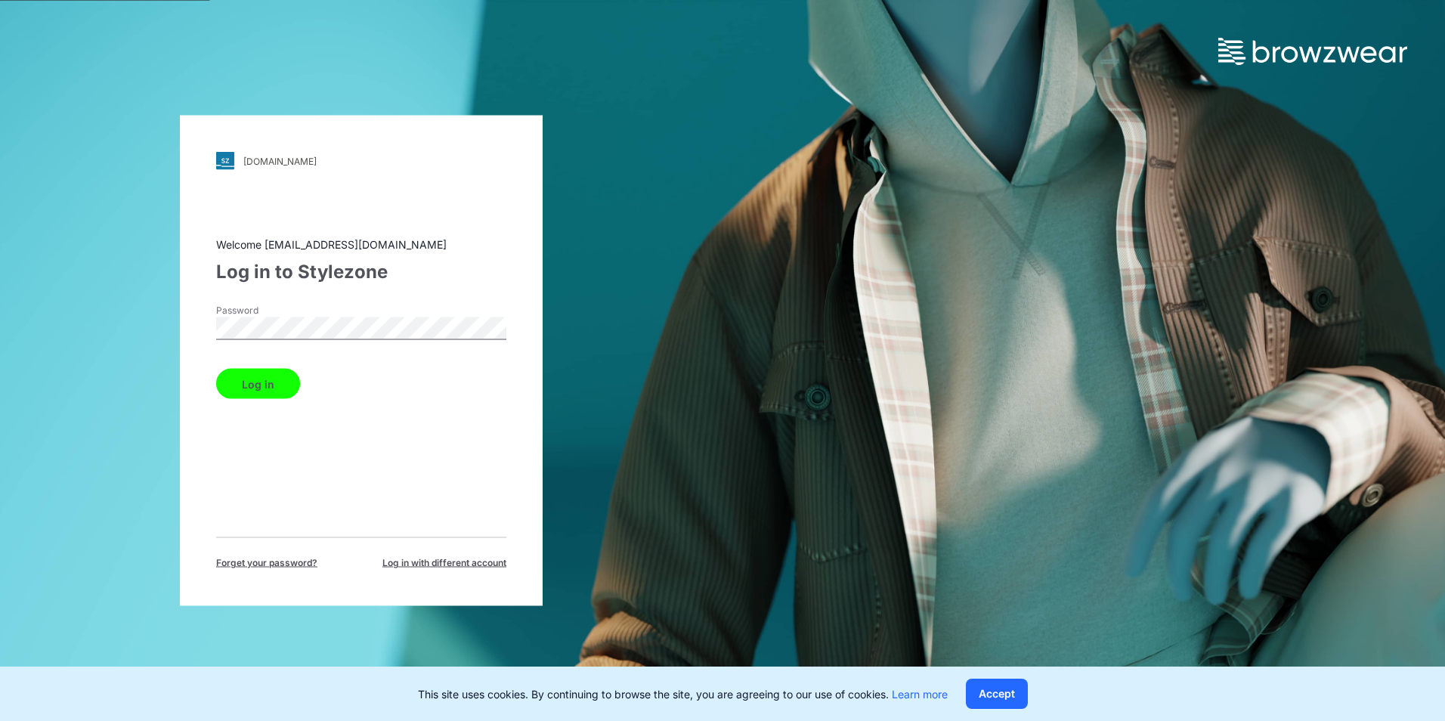
click at [392, 512] on div "Welcome saea.wmmens@sae-a.com Log in to Stylezone Password Log in Forget your p…" at bounding box center [361, 403] width 290 height 333
click at [277, 390] on button "Log in" at bounding box center [258, 384] width 84 height 30
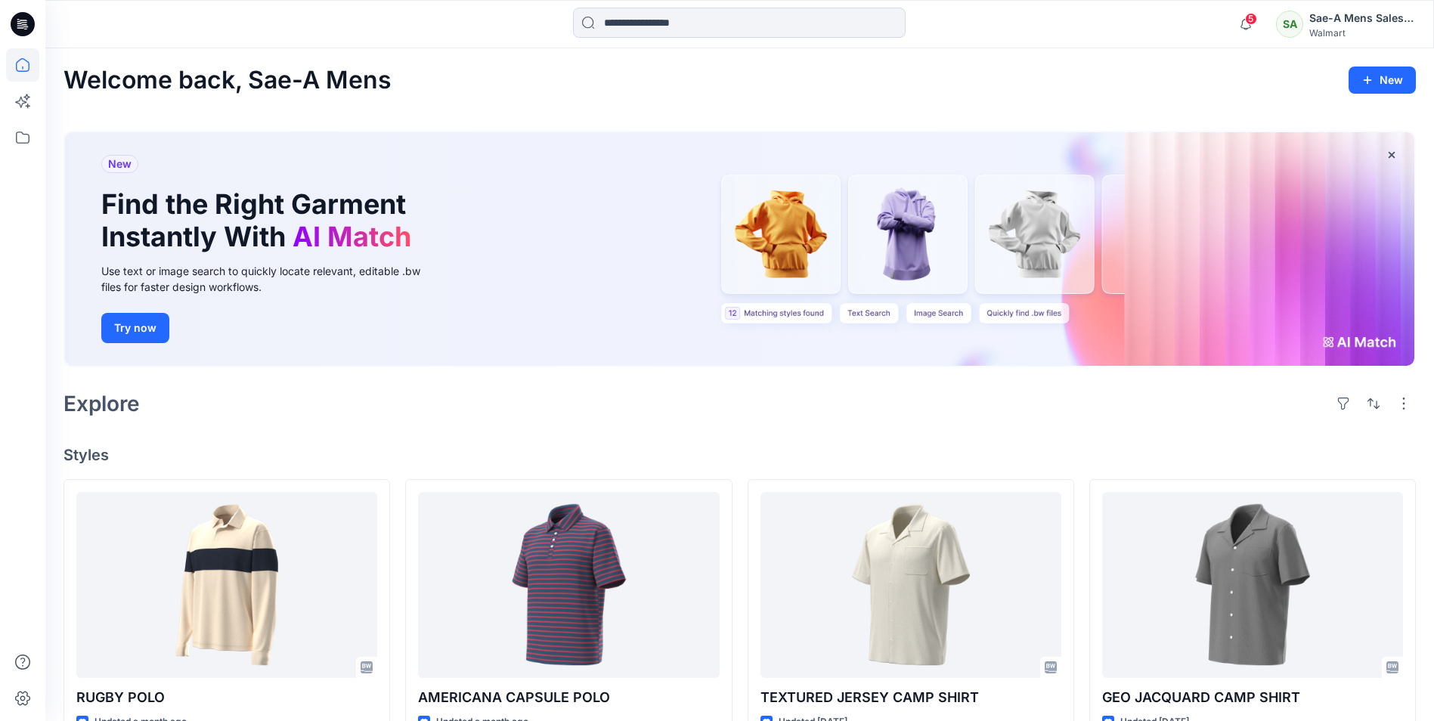
click at [1351, 17] on div "Sae-A Mens Sales Team" at bounding box center [1362, 18] width 106 height 18
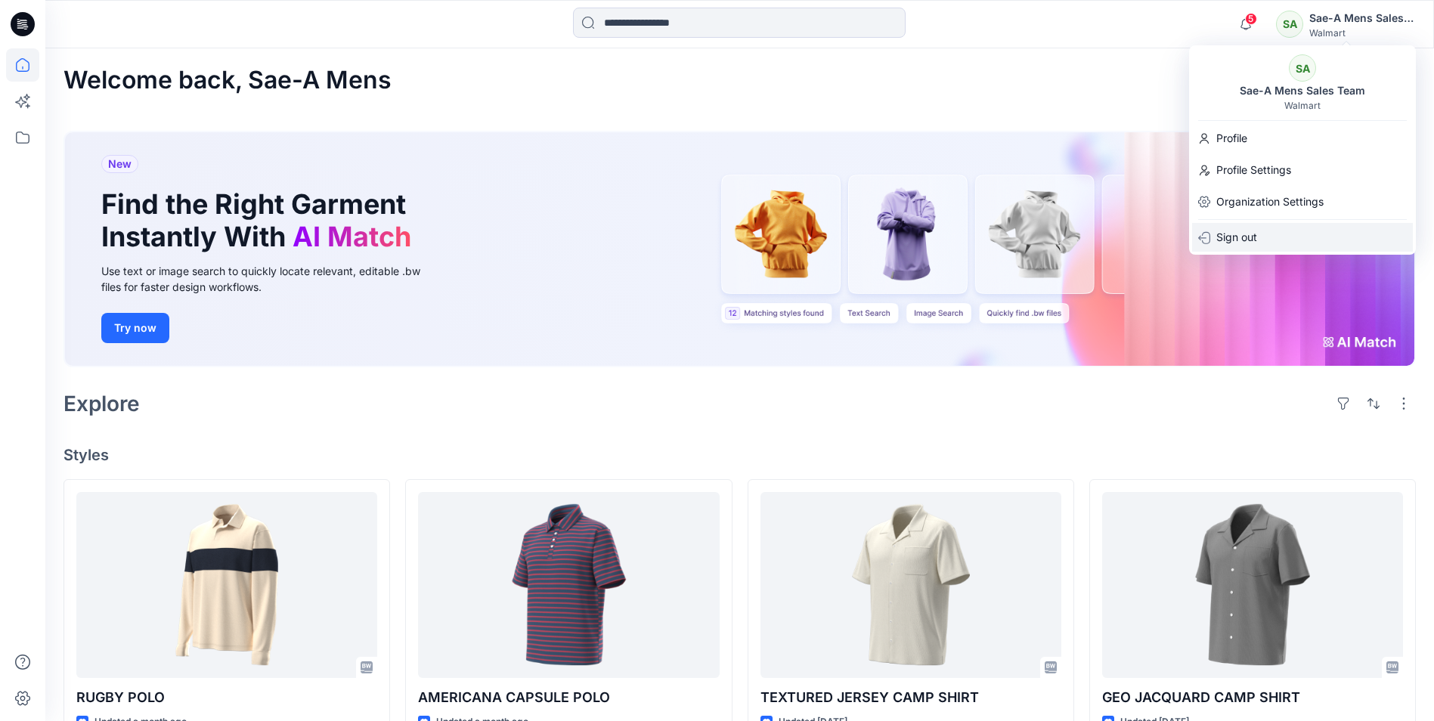
click at [1246, 240] on p "Sign out" at bounding box center [1236, 237] width 41 height 29
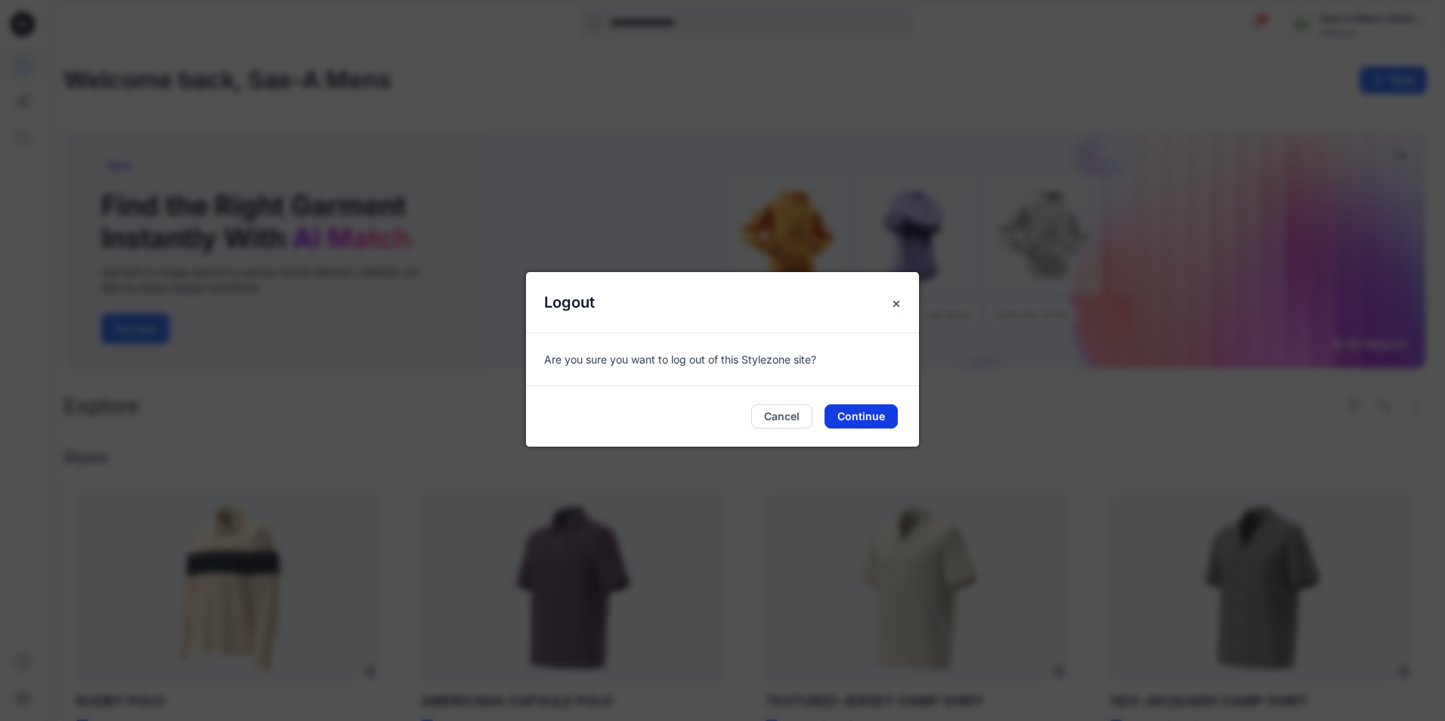
click at [849, 413] on button "Continue" at bounding box center [861, 416] width 73 height 24
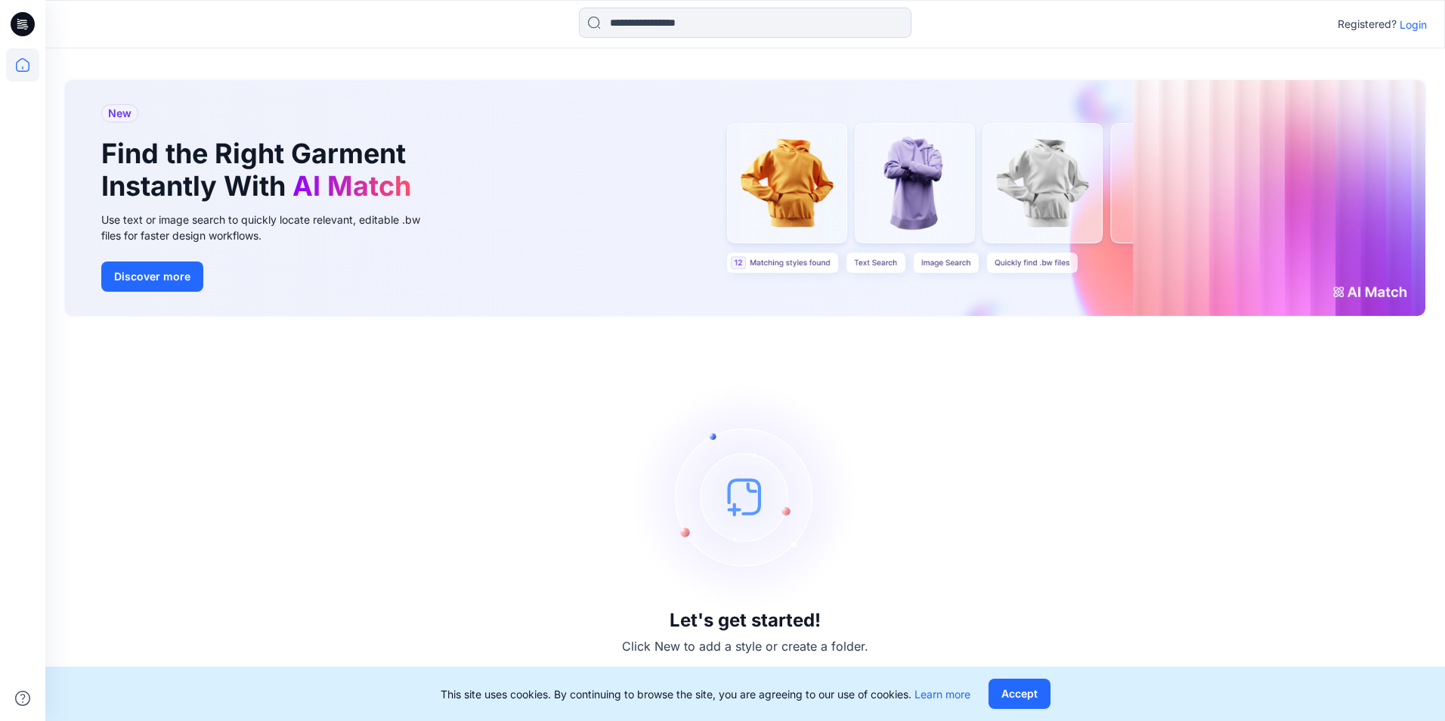
click at [1415, 26] on p "Login" at bounding box center [1413, 25] width 27 height 16
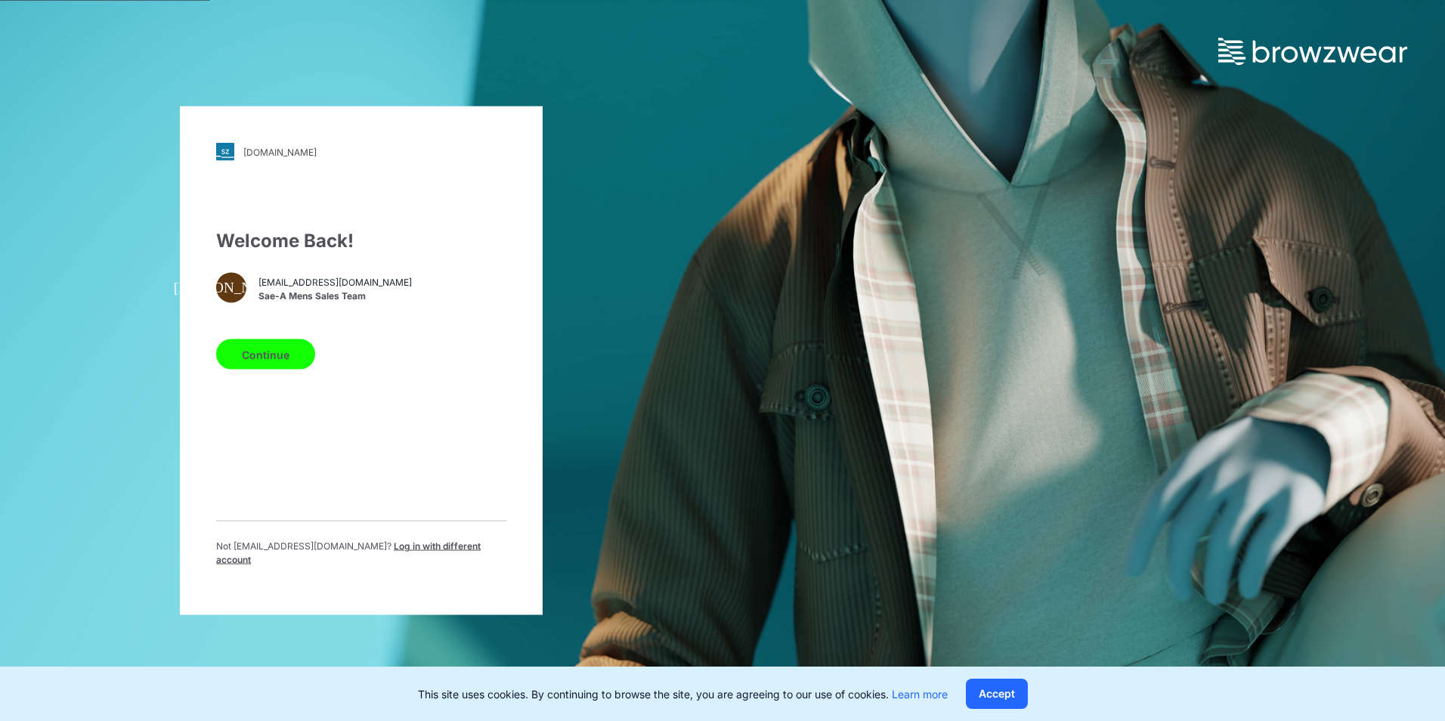
click at [430, 550] on span "Log in with different account" at bounding box center [348, 552] width 265 height 25
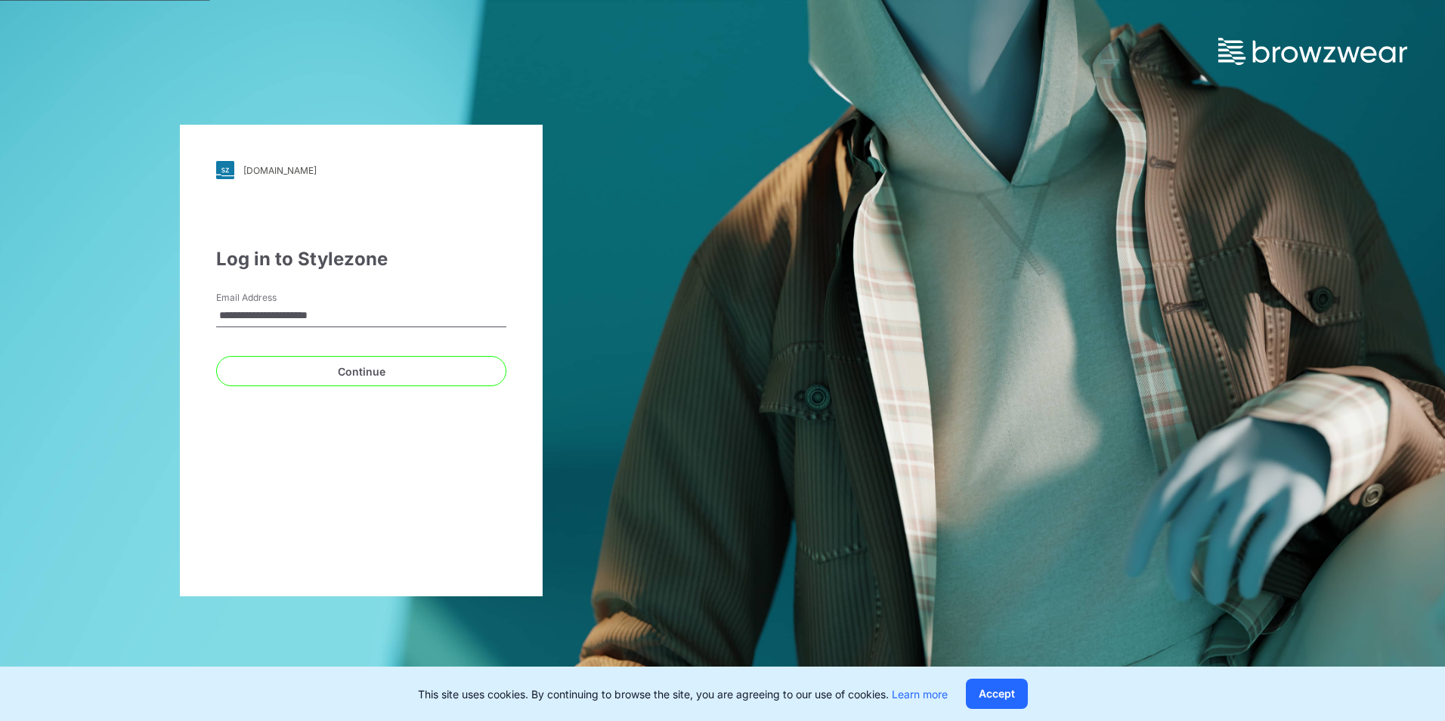
type input "**********"
click at [321, 413] on div "**********" at bounding box center [361, 361] width 363 height 472
click at [324, 377] on button "Continue" at bounding box center [361, 371] width 290 height 30
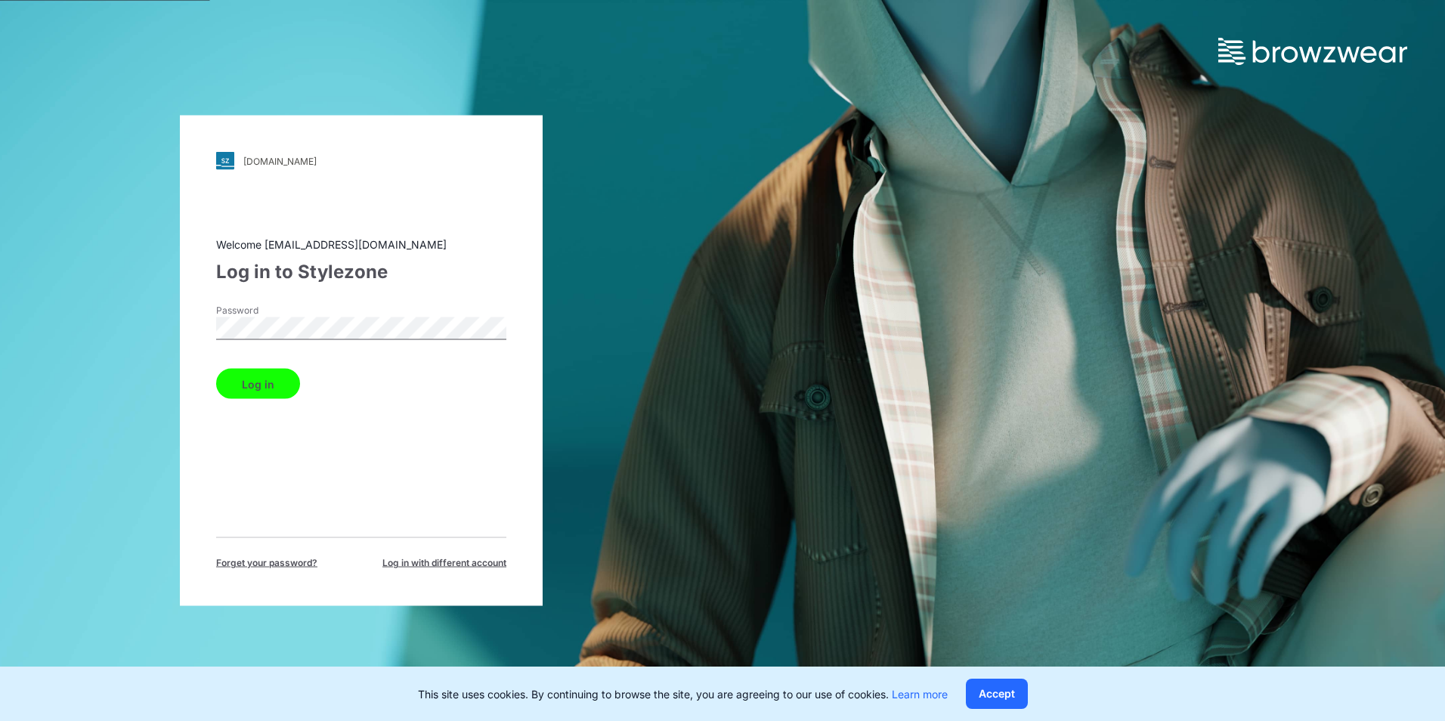
click at [522, 257] on div "walmart.stylezone.com Loading... Welcome saea.fawomens@sae-a.com Log in to Styl…" at bounding box center [361, 361] width 363 height 491
click at [279, 382] on button "Log in" at bounding box center [258, 384] width 84 height 30
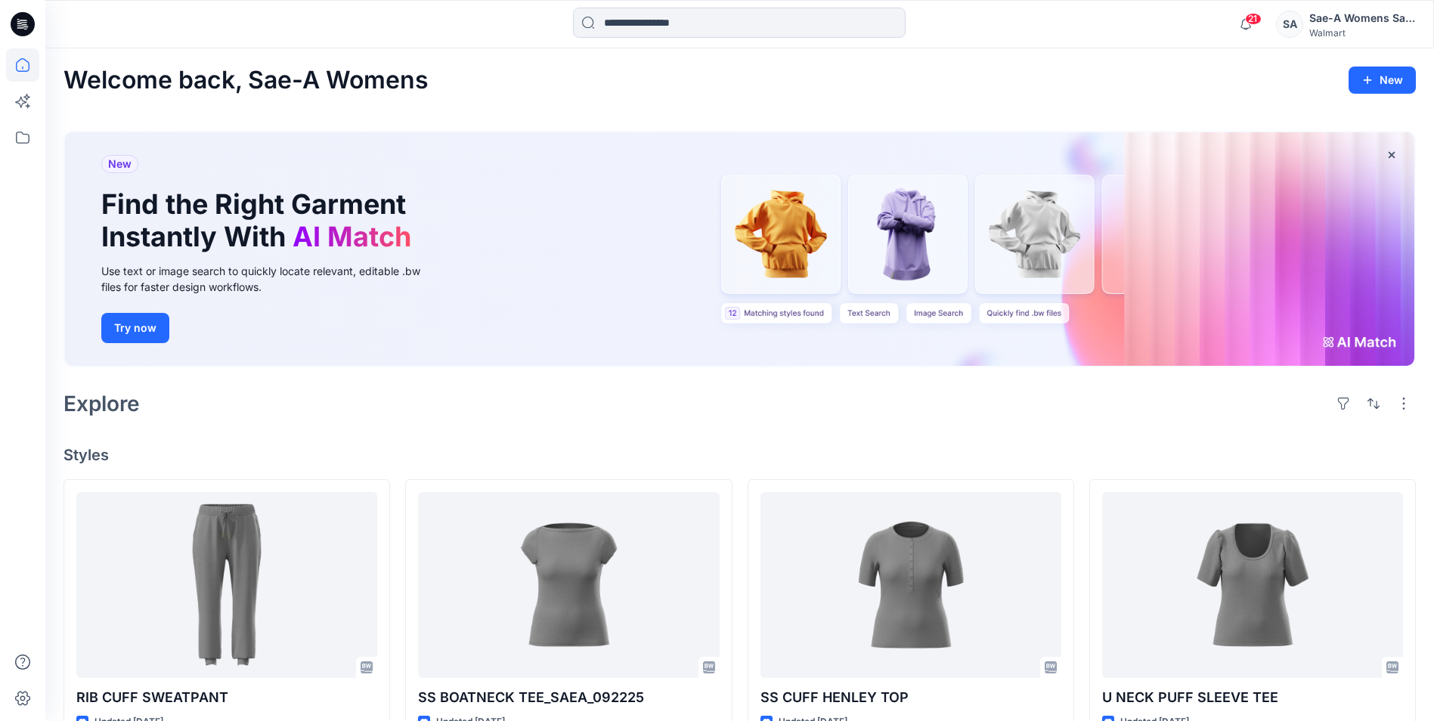
click at [1331, 17] on div "Sae-A Womens Sales Team" at bounding box center [1362, 18] width 106 height 18
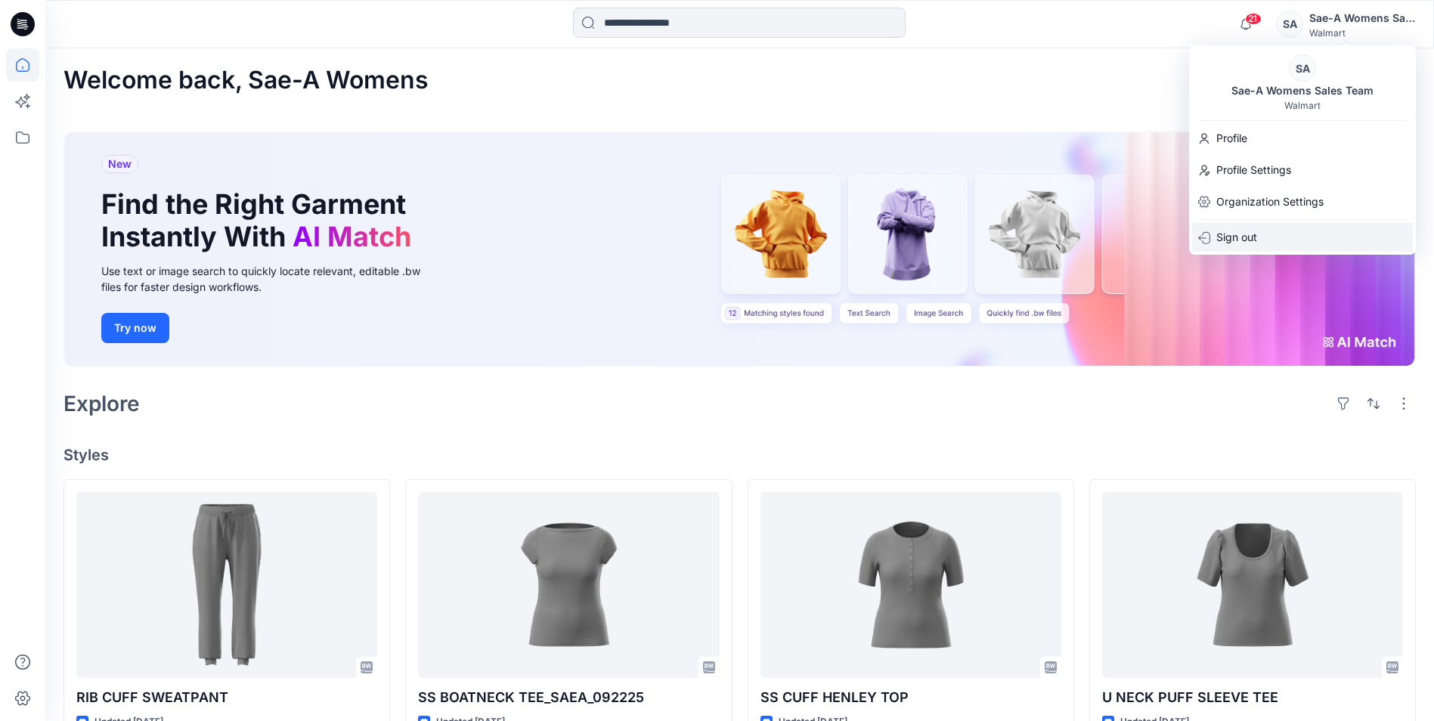
click at [1249, 235] on p "Sign out" at bounding box center [1236, 237] width 41 height 29
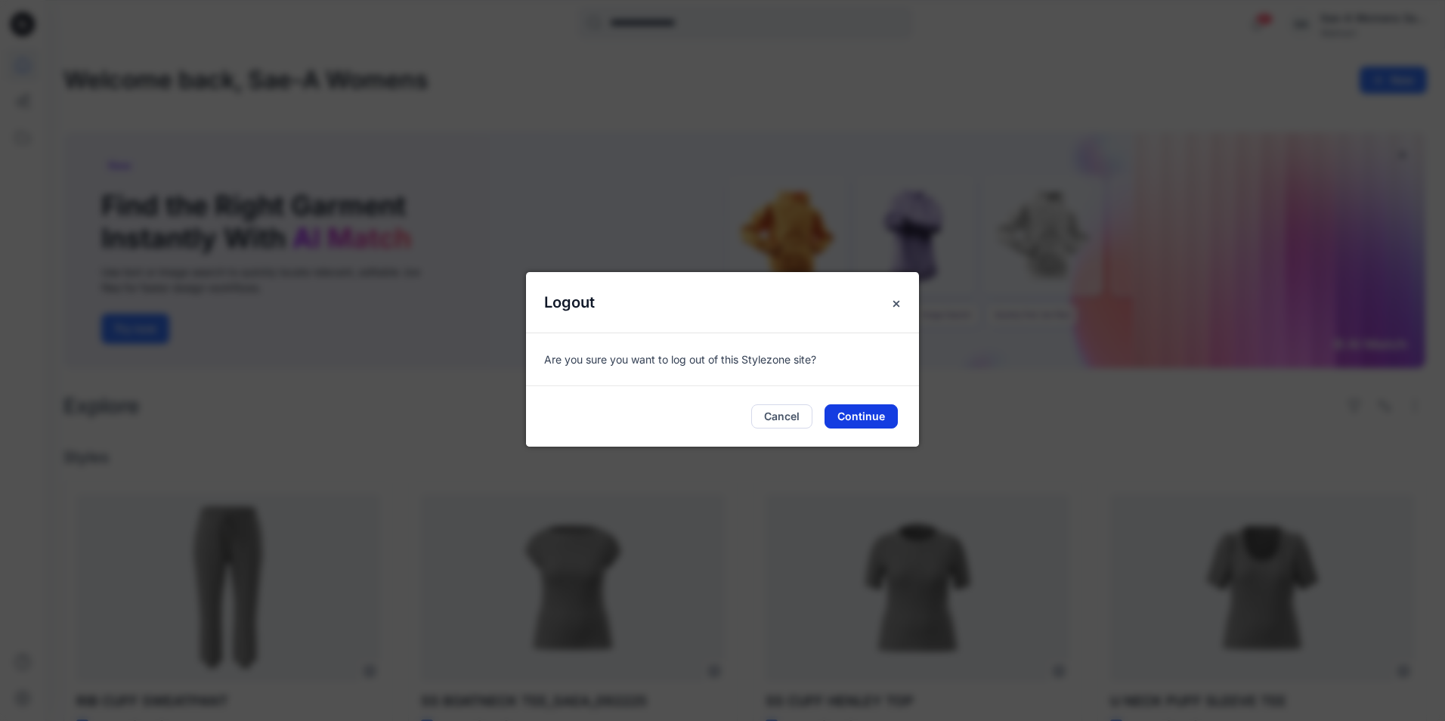
click at [881, 418] on button "Continue" at bounding box center [861, 416] width 73 height 24
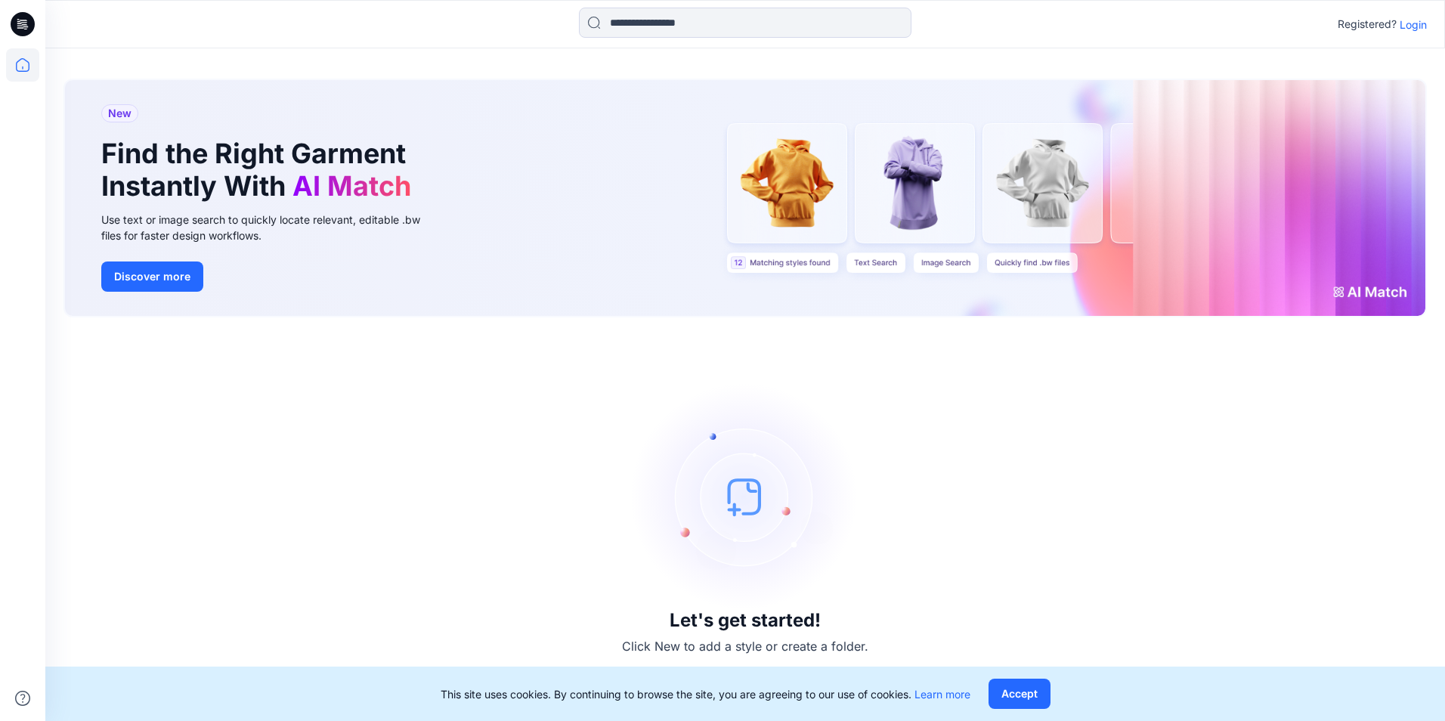
click at [1415, 24] on p "Login" at bounding box center [1413, 25] width 27 height 16
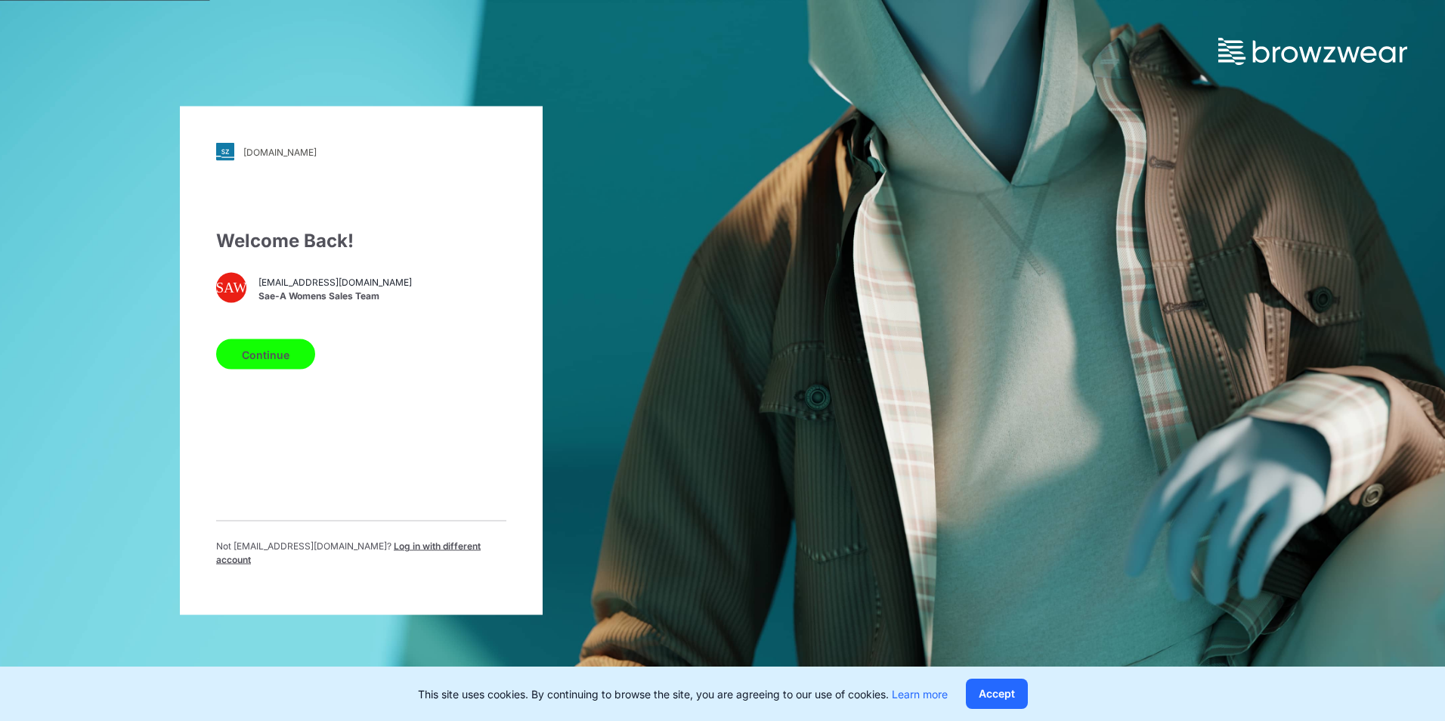
click at [404, 551] on span "Log in with different account" at bounding box center [348, 552] width 265 height 25
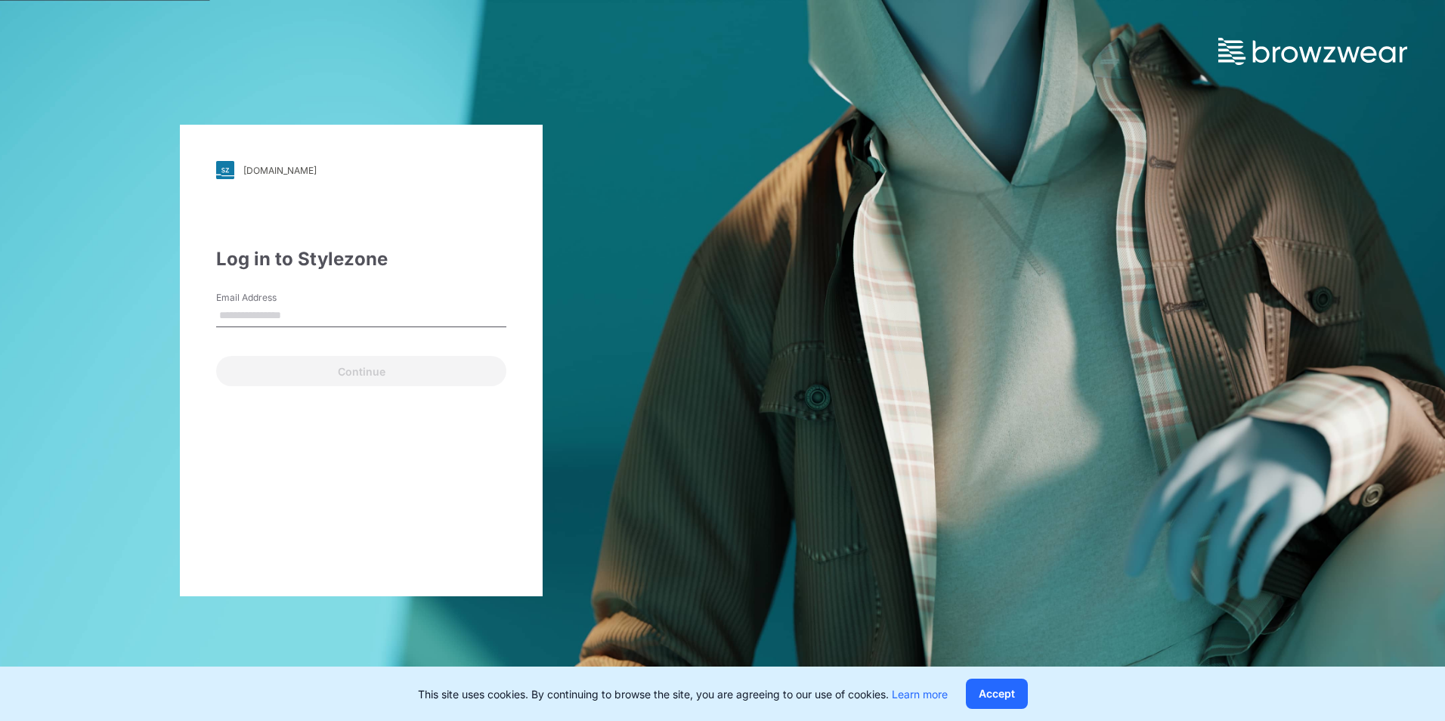
click at [358, 316] on input "Email Address" at bounding box center [361, 316] width 290 height 23
type input "**********"
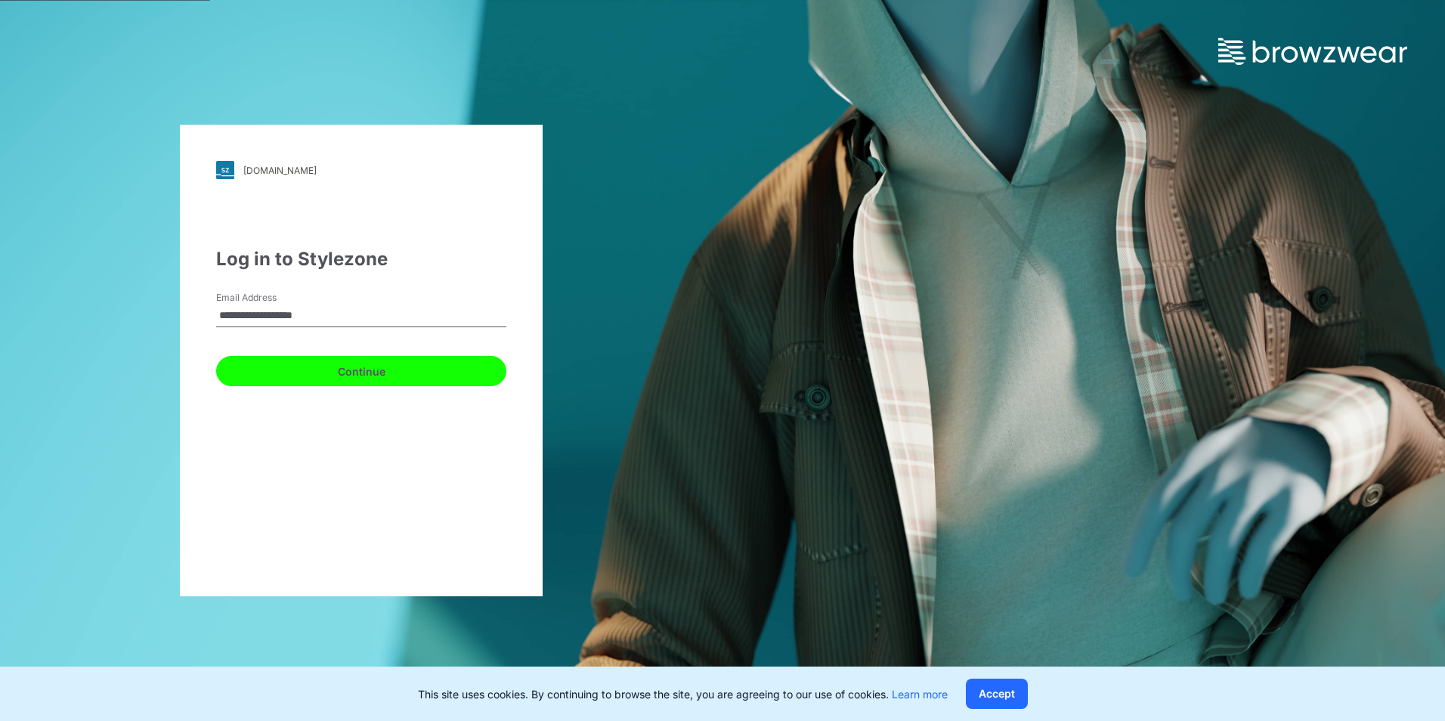
click at [337, 379] on button "Continue" at bounding box center [361, 371] width 290 height 30
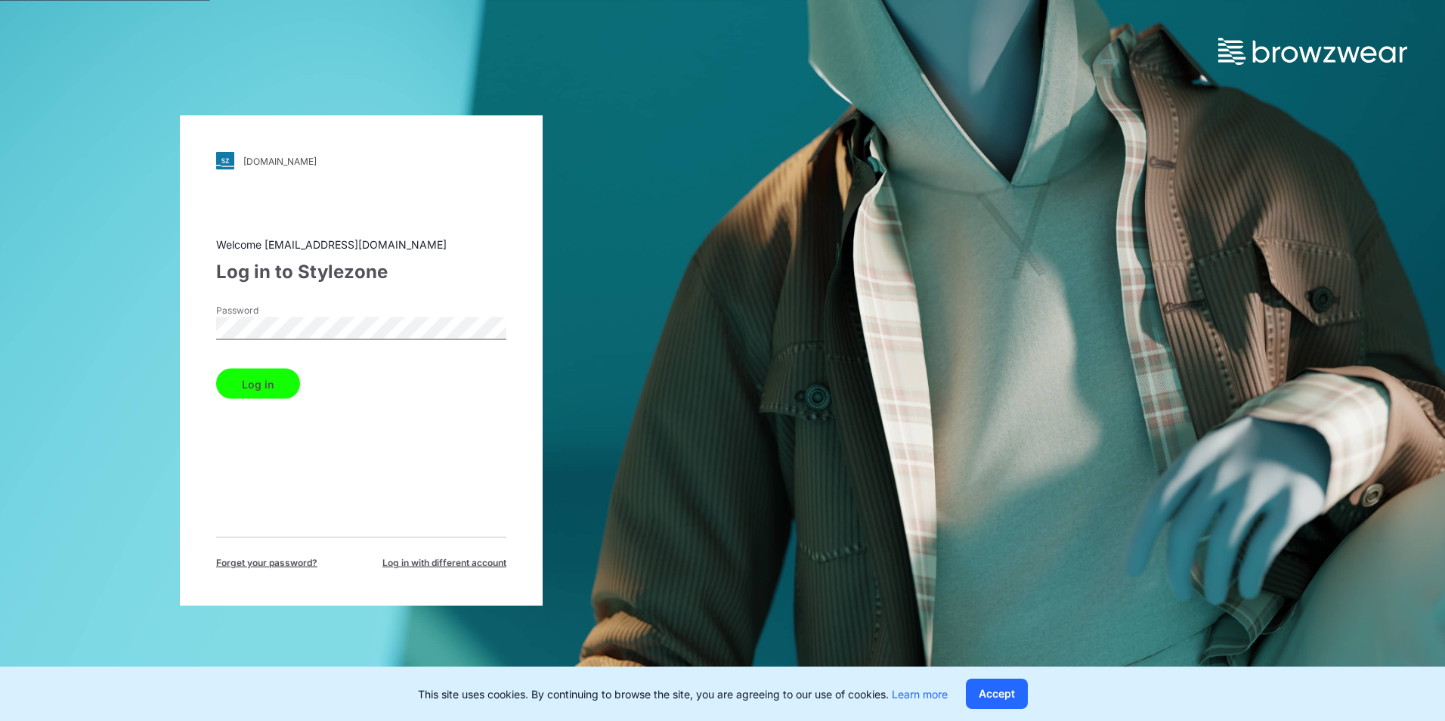
click at [252, 392] on button "Log in" at bounding box center [258, 384] width 84 height 30
